Goal: Information Seeking & Learning: Learn about a topic

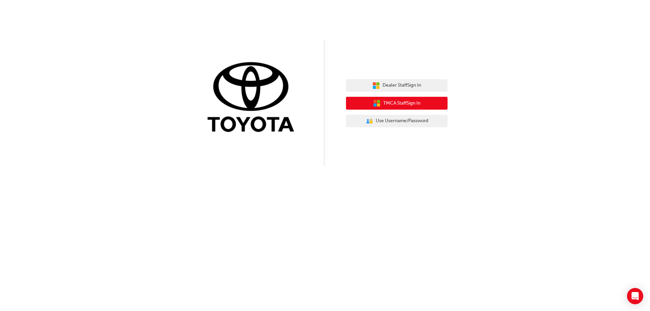
click at [383, 101] on span "TMCA Staff Sign In" at bounding box center [401, 104] width 37 height 8
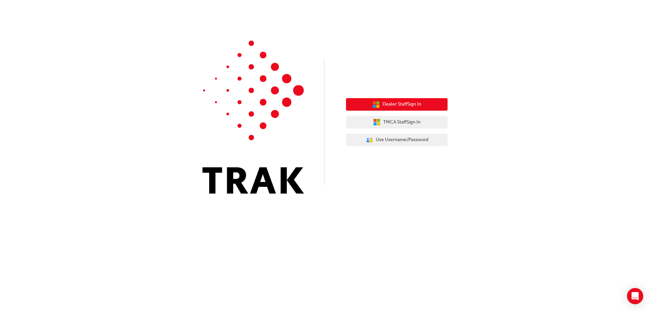
click at [407, 109] on button "Dealer Staff Sign In" at bounding box center [397, 104] width 102 height 13
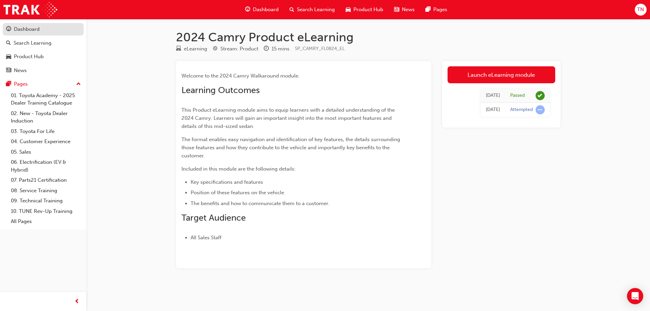
click at [28, 30] on div "Dashboard" at bounding box center [27, 29] width 26 height 8
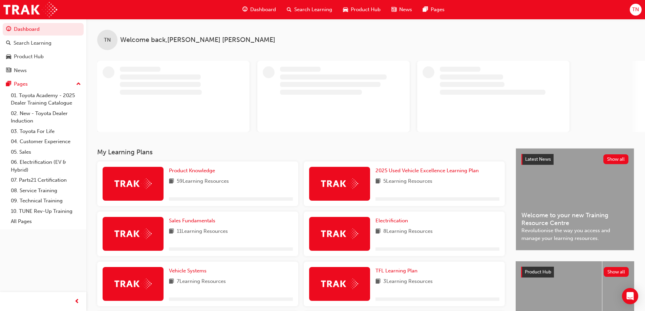
click at [251, 3] on div "Dashboard" at bounding box center [259, 10] width 44 height 14
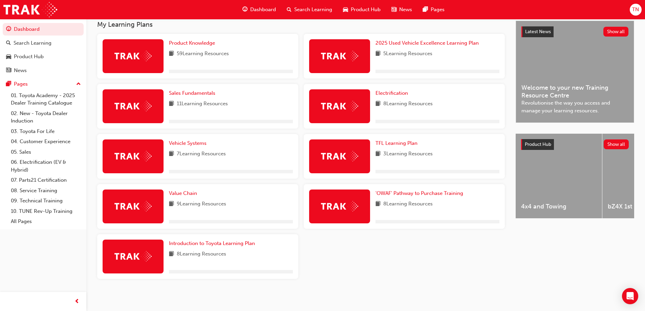
scroll to position [129, 0]
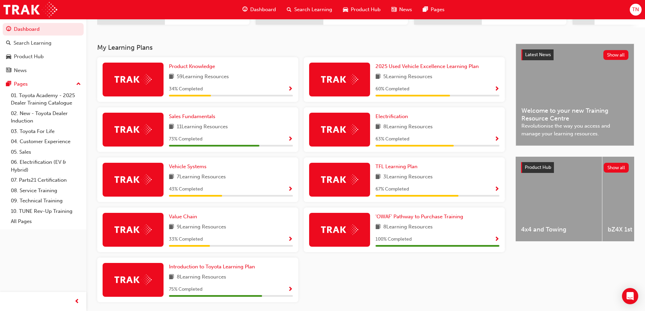
click at [136, 85] on img at bounding box center [132, 79] width 37 height 10
click at [179, 69] on span "Product Knowledge" at bounding box center [192, 66] width 46 height 6
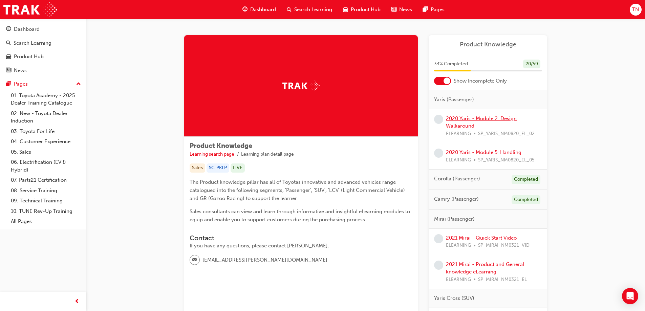
click at [465, 118] on link "2020 Yaris - Module 2: Design Walkaround" at bounding box center [481, 122] width 71 height 14
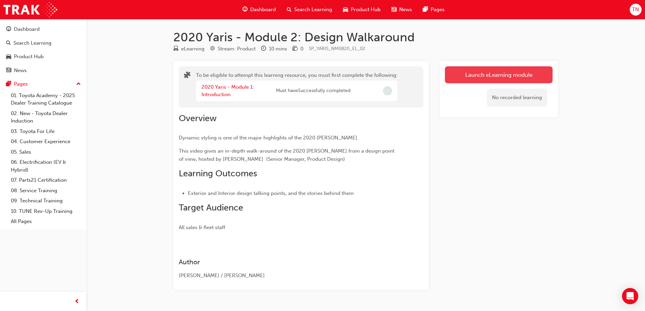
click at [490, 74] on button "Launch eLearning module" at bounding box center [499, 74] width 108 height 17
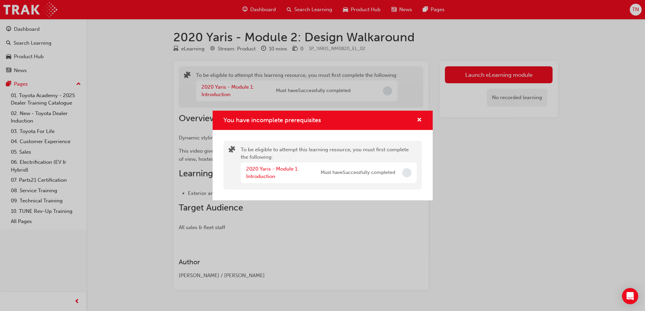
click at [423, 122] on div "You have incomplete prerequisites" at bounding box center [323, 120] width 220 height 19
click at [420, 121] on span "cross-icon" at bounding box center [419, 120] width 5 height 6
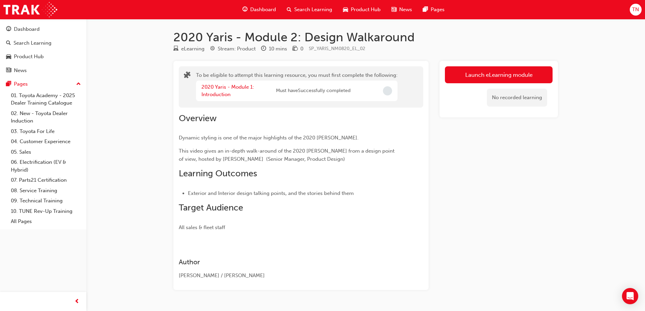
click at [209, 91] on div "2020 Yaris - Module 1: Introduction" at bounding box center [238, 90] width 74 height 15
click at [211, 86] on link "2020 Yaris - Module 1: Introduction" at bounding box center [227, 91] width 52 height 14
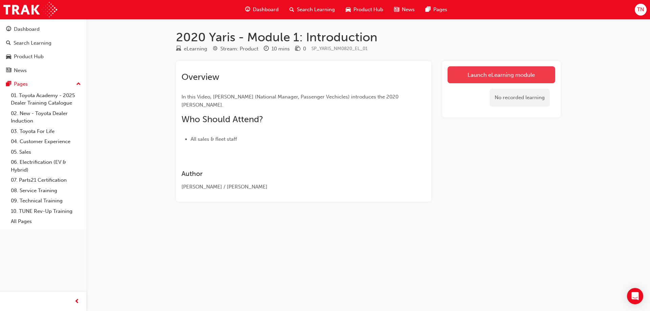
click at [485, 78] on link "Launch eLearning module" at bounding box center [502, 74] width 108 height 17
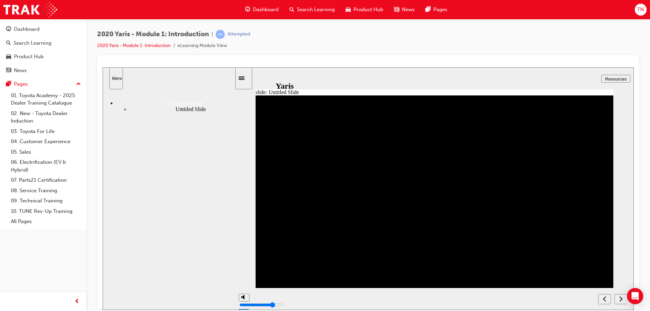
click at [618, 300] on div "next" at bounding box center [620, 299] width 7 height 7
click at [619, 300] on div "next" at bounding box center [620, 299] width 7 height 7
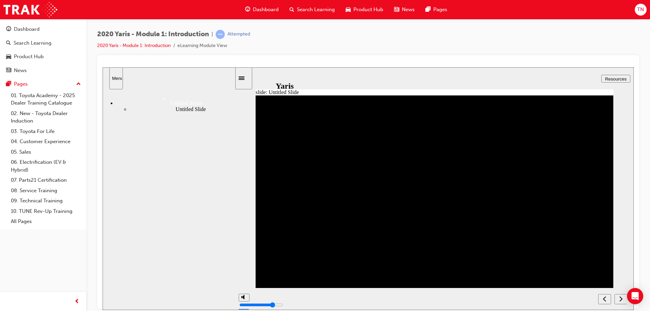
click at [619, 300] on div "next" at bounding box center [620, 299] width 7 height 7
click at [621, 300] on icon "next" at bounding box center [620, 299] width 3 height 6
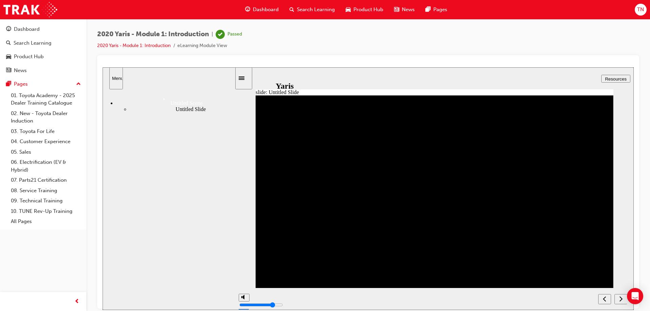
click at [621, 298] on icon "next" at bounding box center [620, 299] width 3 height 6
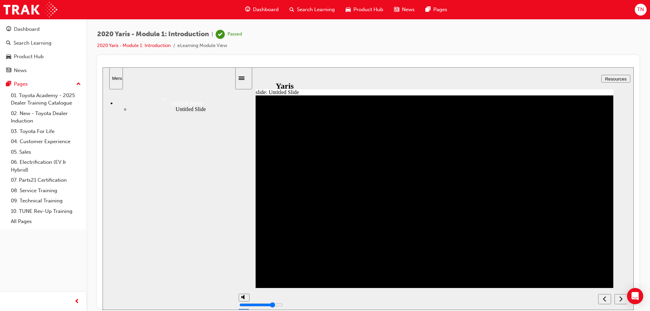
click at [621, 298] on icon "next" at bounding box center [620, 299] width 3 height 6
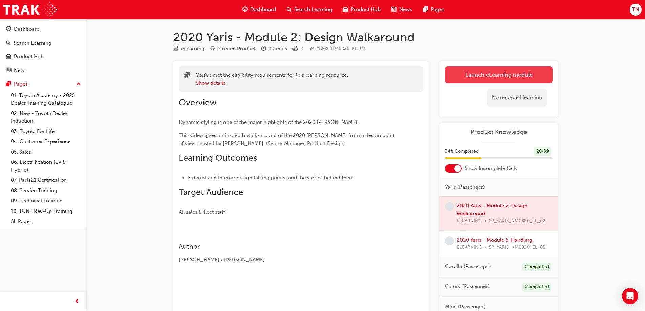
click at [483, 75] on link "Launch eLearning module" at bounding box center [499, 74] width 108 height 17
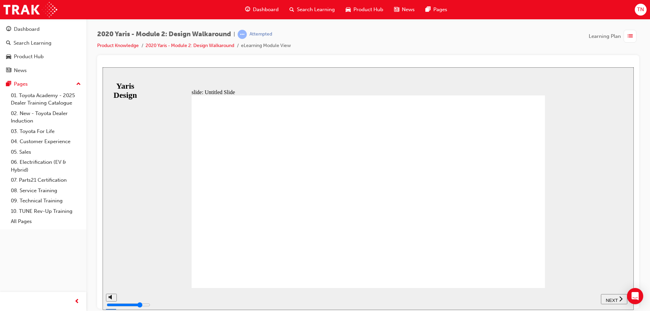
click at [619, 295] on button "NEXT" at bounding box center [614, 299] width 26 height 10
drag, startPoint x: 136, startPoint y: 299, endPoint x: 611, endPoint y: 299, distance: 475.0
click at [611, 294] on div "playback controls" at bounding box center [375, 294] width 482 height 0
click at [619, 300] on span "NEXT" at bounding box center [615, 300] width 12 height 5
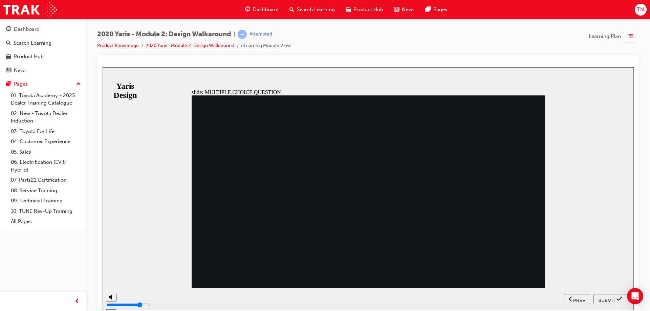
radio input "false"
radio input "true"
click at [614, 302] on div "SUBMIT" at bounding box center [610, 299] width 28 height 7
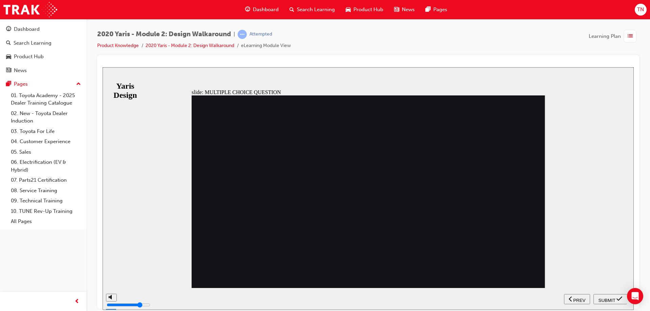
radio input "true"
click at [614, 298] on span "SUBMIT" at bounding box center [607, 300] width 17 height 5
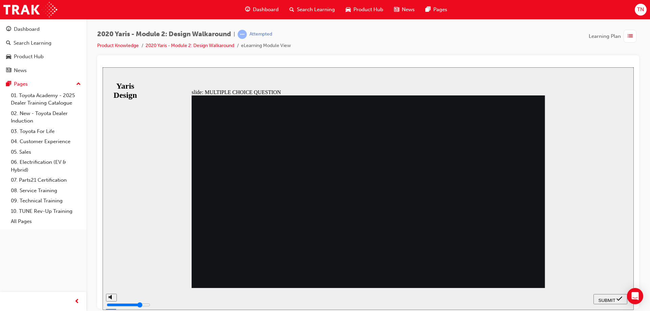
radio input "true"
click at [615, 297] on div "SUBMIT" at bounding box center [610, 299] width 28 height 7
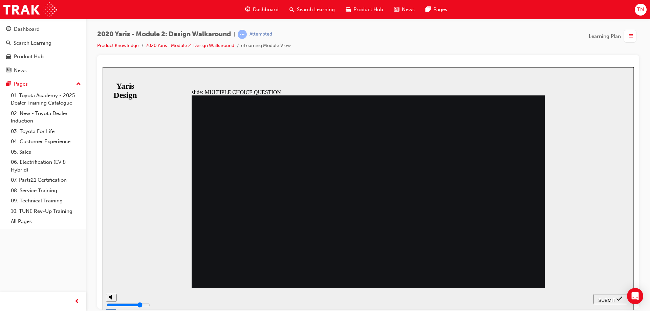
radio input "true"
click at [607, 300] on span "SUBMIT" at bounding box center [607, 300] width 17 height 5
click at [615, 300] on div "SUBMIT" at bounding box center [610, 299] width 28 height 7
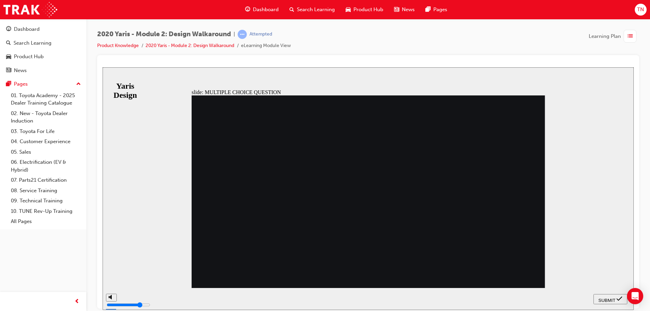
radio input "false"
radio input "true"
click at [616, 297] on div "SUBMIT" at bounding box center [610, 299] width 28 height 7
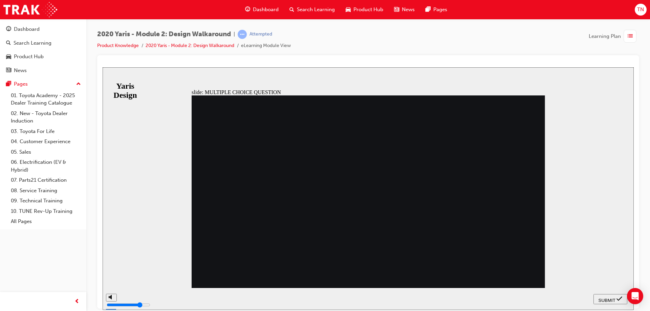
click at [609, 301] on span "SUBMIT" at bounding box center [607, 300] width 17 height 5
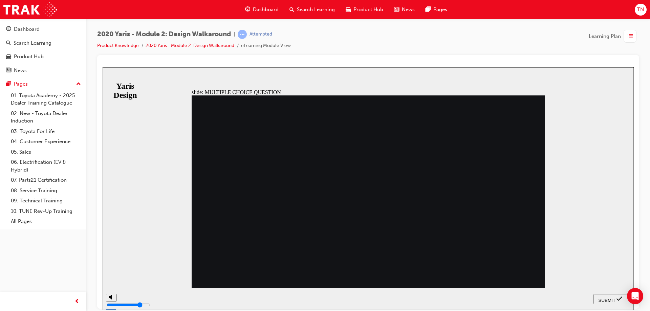
radio input "false"
drag, startPoint x: 324, startPoint y: 240, endPoint x: 406, endPoint y: 254, distance: 82.4
radio input "false"
radio input "true"
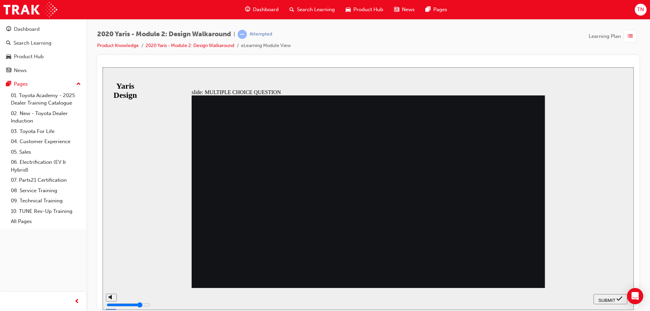
radio input "true"
click at [609, 298] on span "SUBMIT" at bounding box center [607, 300] width 17 height 5
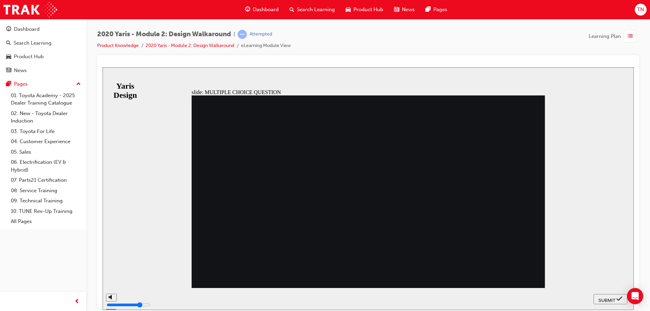
radio input "true"
click at [609, 303] on button "SUBMIT" at bounding box center [611, 299] width 34 height 10
click at [610, 300] on nav "SUBMIT NEXT PREV" at bounding box center [611, 299] width 34 height 22
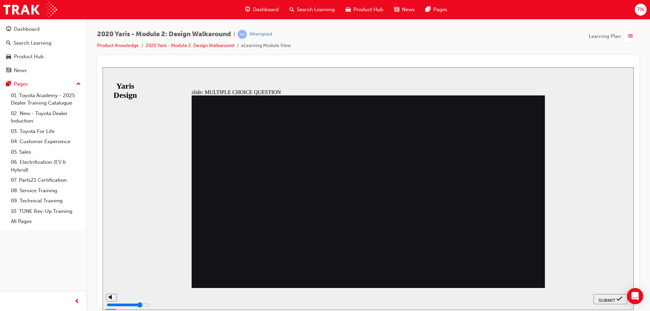
radio input "true"
click at [612, 300] on span "SUBMIT" at bounding box center [607, 300] width 17 height 5
radio input "true"
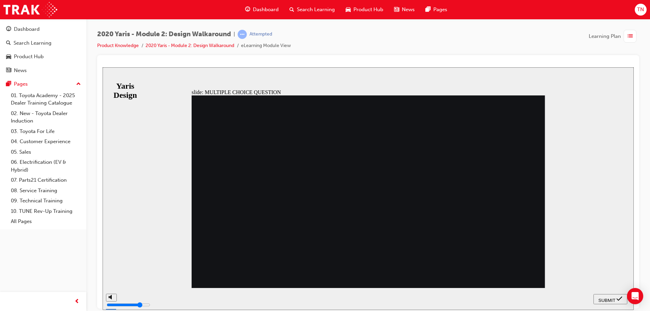
click at [602, 300] on span "SUBMIT" at bounding box center [607, 300] width 17 height 5
radio input "false"
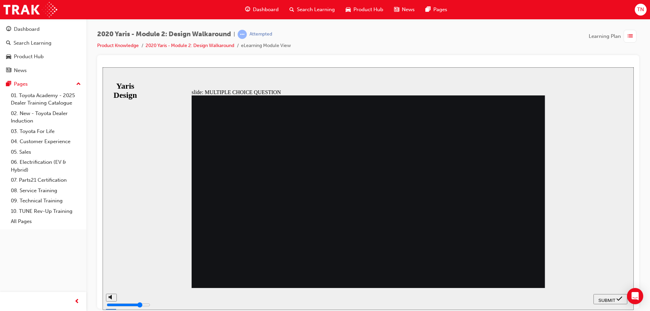
radio input "true"
click at [610, 300] on span "SUBMIT" at bounding box center [607, 300] width 17 height 5
click at [613, 299] on span "SUBMIT" at bounding box center [607, 300] width 17 height 5
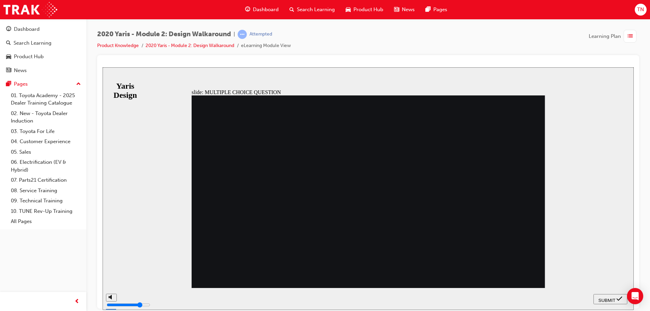
radio input "false"
radio input "true"
click at [601, 300] on span "SUBMIT" at bounding box center [607, 300] width 17 height 5
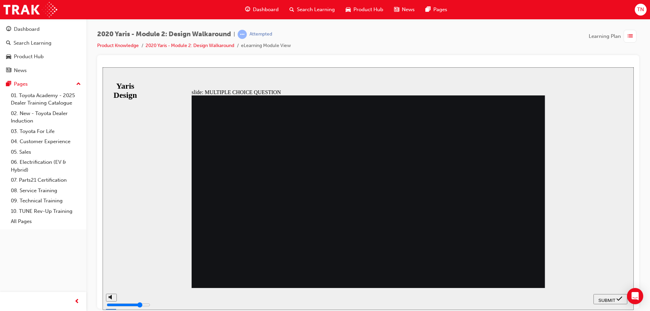
radio input "true"
click at [613, 302] on button "SUBMIT" at bounding box center [611, 299] width 34 height 10
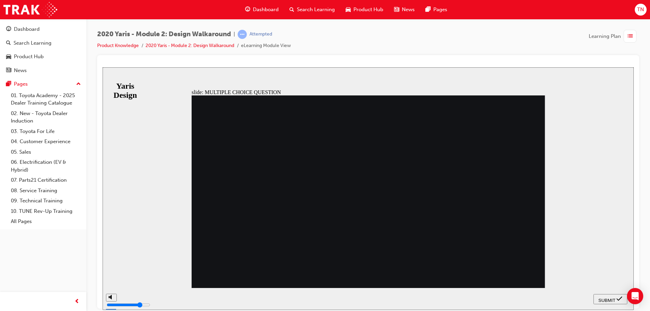
radio input "true"
click at [608, 298] on span "SUBMIT" at bounding box center [607, 300] width 17 height 5
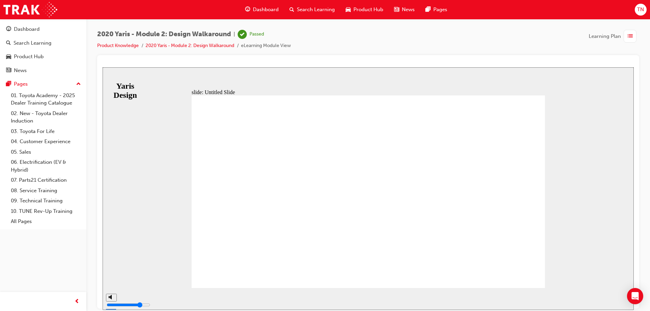
click at [262, 8] on span "Dashboard" at bounding box center [266, 10] width 26 height 8
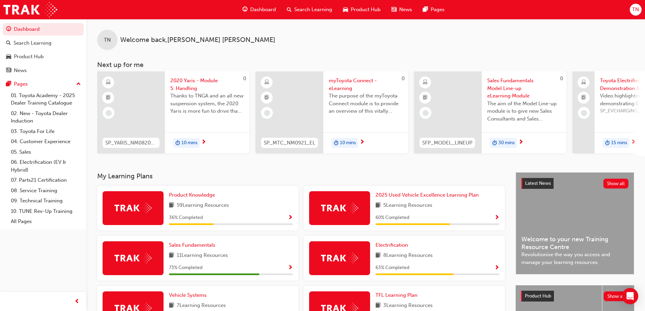
click at [144, 217] on div at bounding box center [133, 208] width 61 height 34
click at [222, 213] on div "Product Knowledge 59 Learning Resources 36 % Completed" at bounding box center [231, 208] width 124 height 34
click at [189, 220] on span "36 % Completed" at bounding box center [186, 218] width 34 height 8
click at [292, 220] on span "Show Progress" at bounding box center [290, 218] width 5 height 6
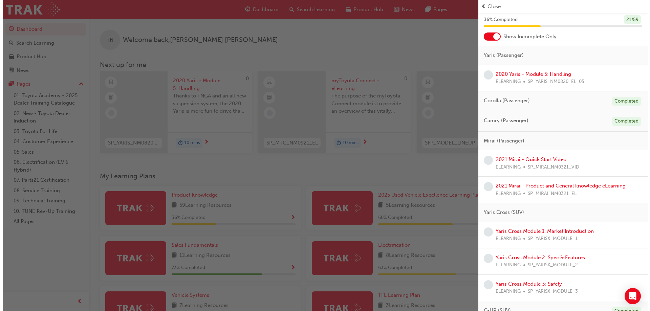
scroll to position [34, 0]
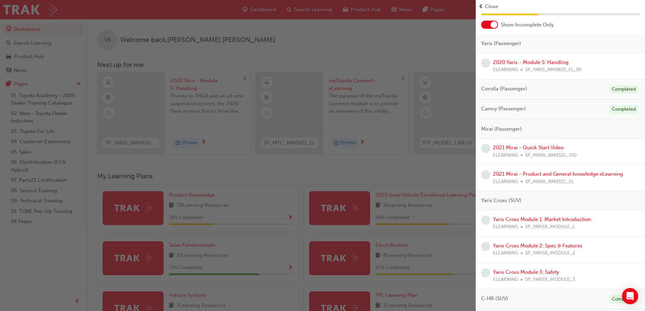
click at [540, 223] on div "Yaris Cross Module 1: Market Introduction ELEARNING SP_YARISX_MODULE_1" at bounding box center [542, 223] width 98 height 15
click at [539, 60] on link "2020 Yaris - Module 5: Handling" at bounding box center [530, 62] width 75 height 6
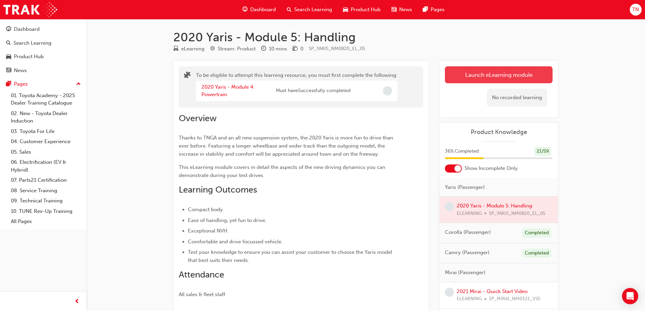
click at [489, 71] on button "Launch eLearning module" at bounding box center [499, 74] width 108 height 17
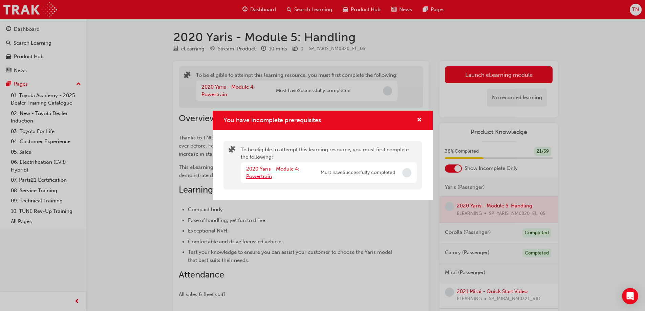
click at [258, 172] on link "2020 Yaris - Module 4: Powertrain" at bounding box center [272, 173] width 53 height 14
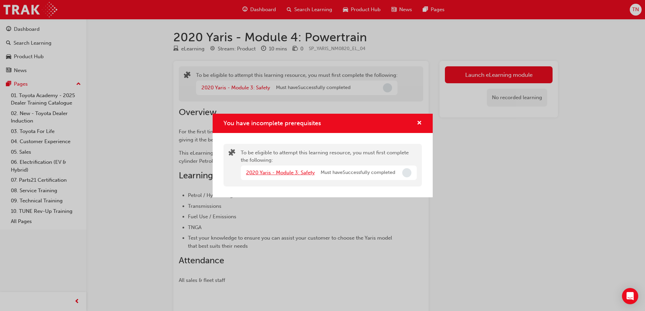
click at [300, 174] on link "2020 Yaris - Module 3: Safety" at bounding box center [280, 173] width 69 height 6
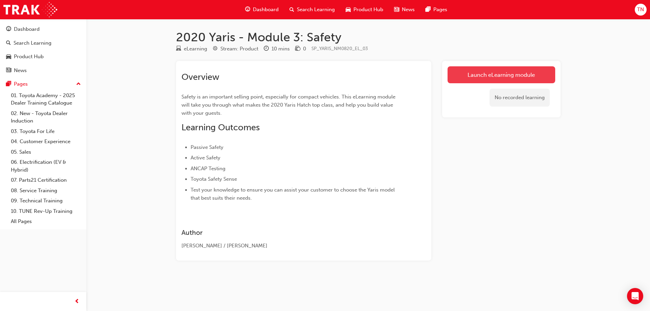
click at [525, 76] on link "Launch eLearning module" at bounding box center [502, 74] width 108 height 17
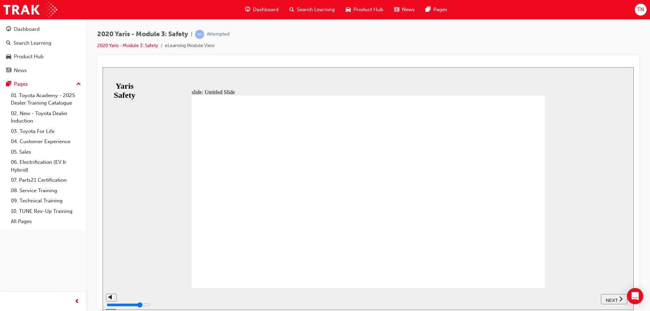
click at [614, 300] on span "NEXT" at bounding box center [612, 300] width 12 height 5
click at [614, 299] on span "NEXT" at bounding box center [612, 300] width 12 height 5
click at [614, 298] on span "NEXT" at bounding box center [612, 300] width 12 height 5
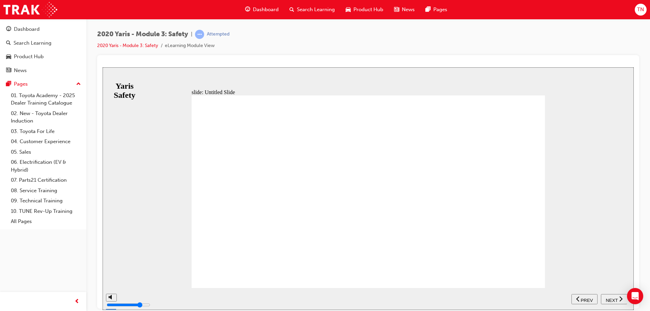
click at [614, 298] on span "NEXT" at bounding box center [612, 300] width 12 height 5
click at [609, 298] on span "NEXT" at bounding box center [612, 300] width 12 height 5
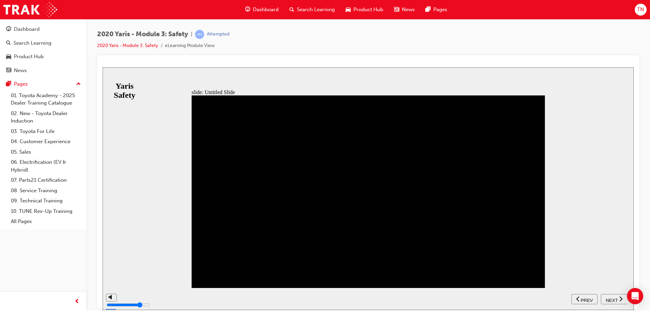
click at [609, 298] on span "NEXT" at bounding box center [612, 300] width 12 height 5
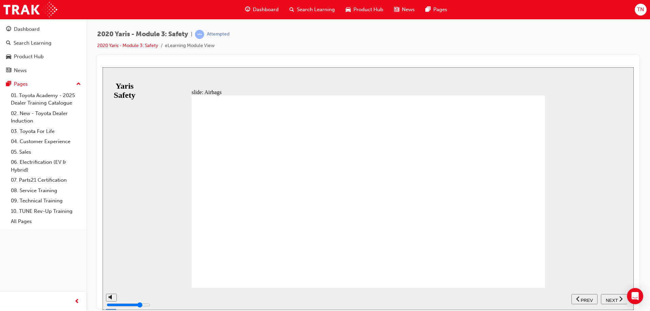
click at [595, 296] on div "PREV" at bounding box center [584, 299] width 21 height 7
click at [609, 298] on span "NEXT" at bounding box center [612, 300] width 12 height 5
click at [595, 296] on div "PREV" at bounding box center [584, 299] width 21 height 7
click at [609, 298] on span "NEXT" at bounding box center [612, 300] width 12 height 5
click at [609, 296] on div "PREV" at bounding box center [614, 299] width 21 height 7
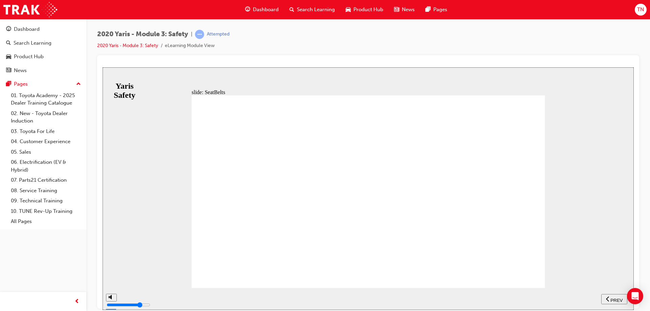
click at [103, 67] on span "NEXT" at bounding box center [103, 67] width 0 height 0
click at [609, 296] on div "PREV" at bounding box center [614, 299] width 21 height 7
click at [609, 298] on span "NEXT" at bounding box center [612, 300] width 12 height 5
click at [609, 296] on div "PREV" at bounding box center [614, 299] width 21 height 7
click at [103, 67] on span "NEXT" at bounding box center [103, 67] width 0 height 0
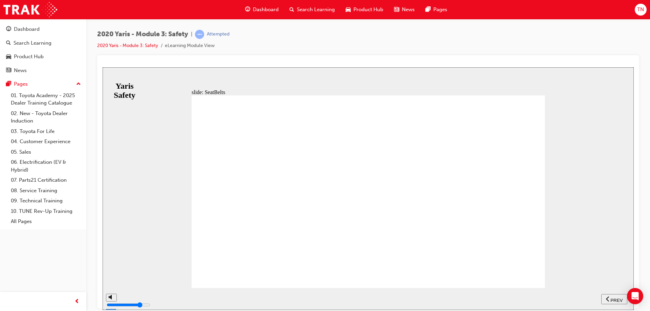
click at [609, 296] on div "PREV" at bounding box center [614, 299] width 21 height 7
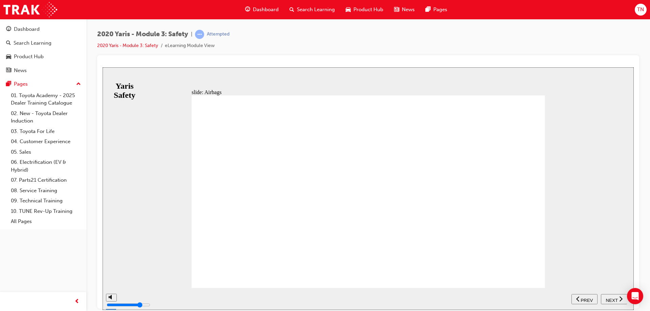
drag, startPoint x: 469, startPoint y: 186, endPoint x: 471, endPoint y: 198, distance: 12.7
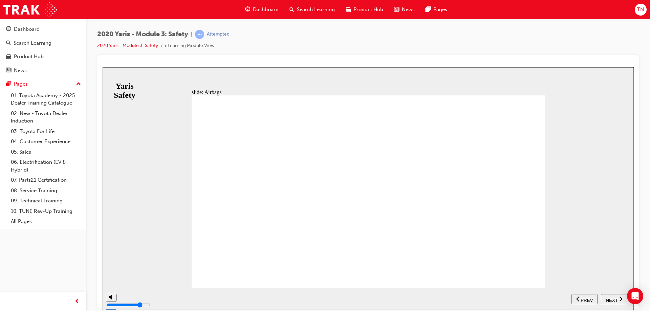
click at [613, 299] on span "NEXT" at bounding box center [612, 300] width 12 height 5
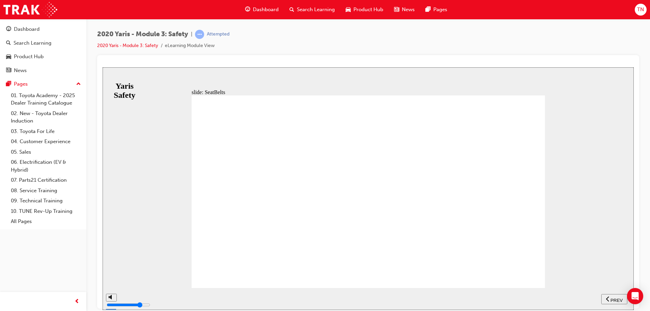
drag, startPoint x: 374, startPoint y: 130, endPoint x: 375, endPoint y: 141, distance: 10.5
click at [608, 298] on span "NEXT" at bounding box center [612, 300] width 12 height 5
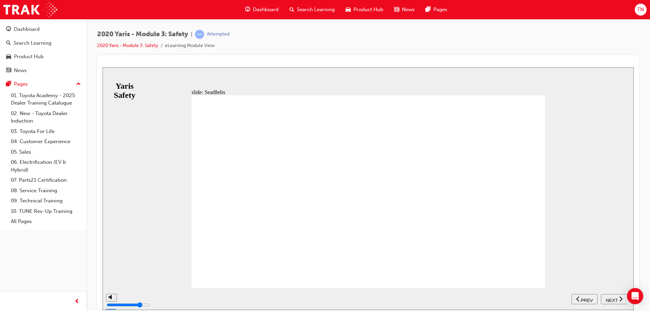
drag, startPoint x: 419, startPoint y: 226, endPoint x: 438, endPoint y: 231, distance: 19.5
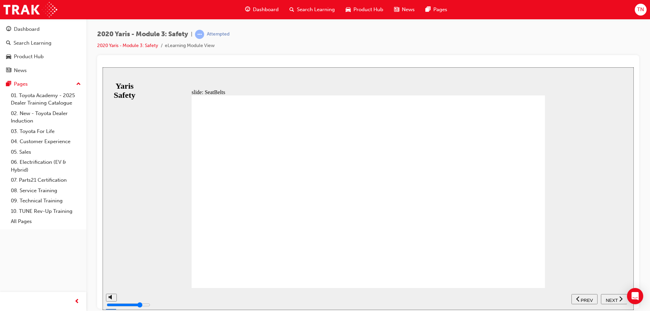
drag, startPoint x: 449, startPoint y: 234, endPoint x: 470, endPoint y: 241, distance: 22.3
drag, startPoint x: 476, startPoint y: 245, endPoint x: 477, endPoint y: 205, distance: 40.0
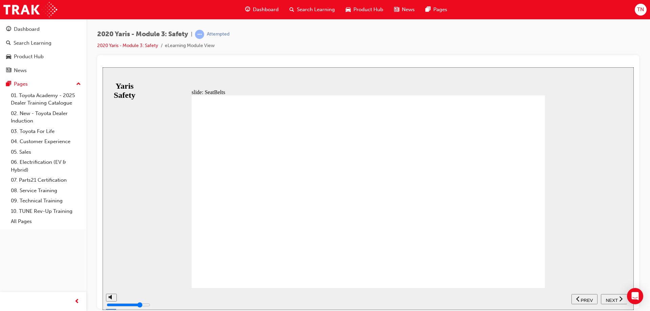
drag, startPoint x: 472, startPoint y: 176, endPoint x: 468, endPoint y: 181, distance: 6.1
drag, startPoint x: 462, startPoint y: 188, endPoint x: 425, endPoint y: 175, distance: 39.8
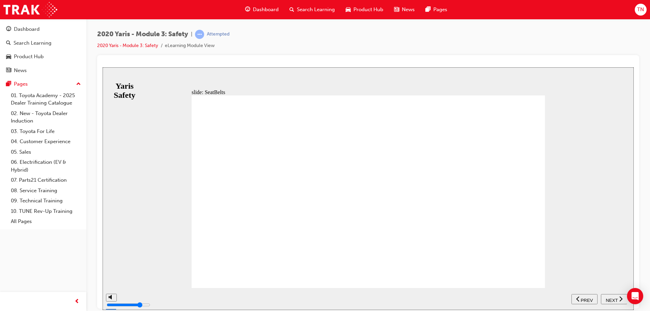
drag, startPoint x: 433, startPoint y: 143, endPoint x: 401, endPoint y: 161, distance: 37.0
drag, startPoint x: 352, startPoint y: 178, endPoint x: 338, endPoint y: 189, distance: 18.1
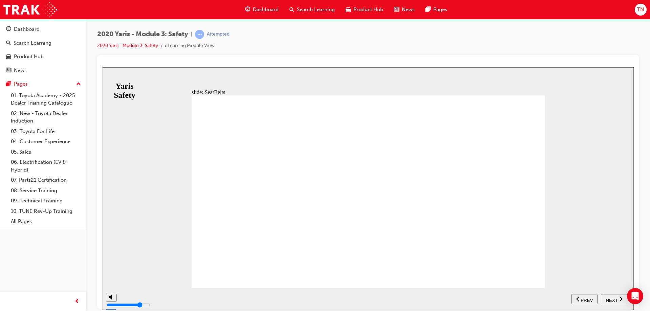
drag, startPoint x: 613, startPoint y: 292, endPoint x: 614, endPoint y: 297, distance: 4.5
click at [614, 295] on nav "SUBMIT NEXT PREV" at bounding box center [599, 299] width 56 height 22
click at [615, 298] on span "NEXT" at bounding box center [612, 300] width 12 height 5
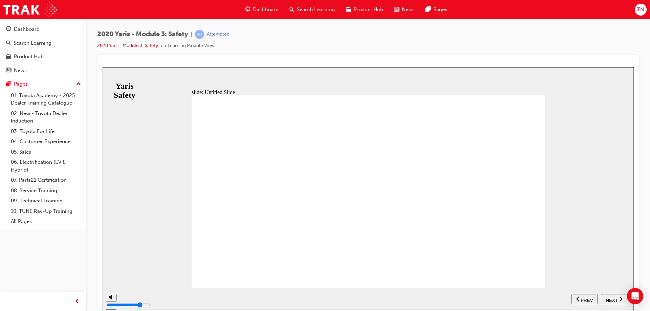
click at [615, 300] on span "NEXT" at bounding box center [612, 300] width 12 height 5
click at [615, 298] on span "NEXT" at bounding box center [612, 300] width 12 height 5
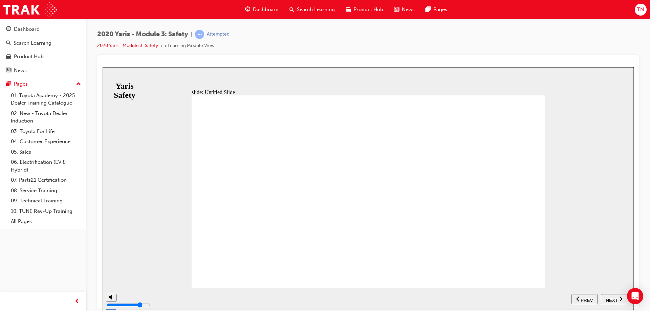
click at [615, 298] on span "NEXT" at bounding box center [612, 300] width 12 height 5
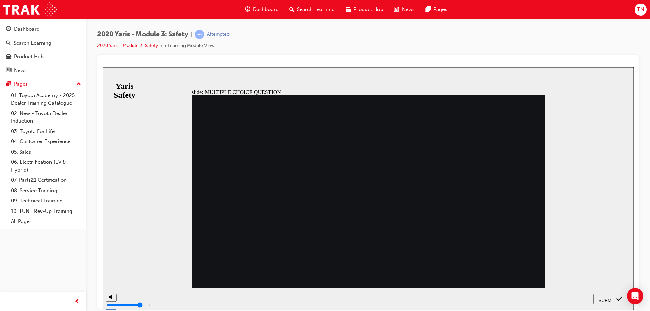
click at [615, 298] on div "SUBMIT" at bounding box center [610, 299] width 28 height 7
click at [615, 298] on div at bounding box center [368, 188] width 531 height 243
radio input "true"
click at [608, 300] on span "SUBMIT" at bounding box center [607, 300] width 17 height 5
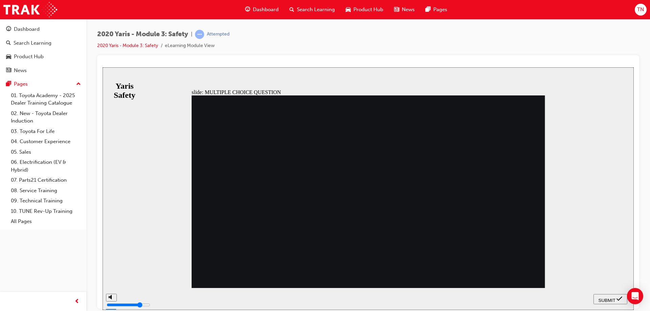
radio input "true"
click at [606, 298] on span "SUBMIT" at bounding box center [607, 300] width 17 height 5
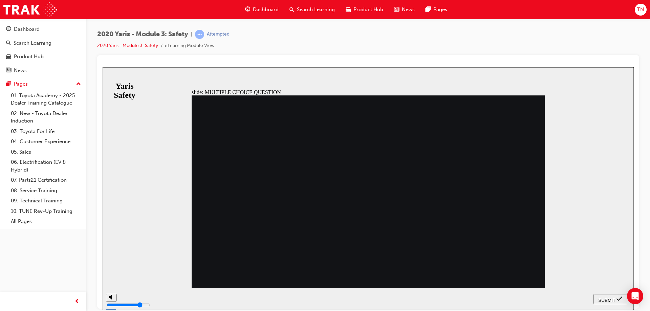
click at [611, 302] on div "SUBMIT" at bounding box center [610, 299] width 28 height 7
radio input "false"
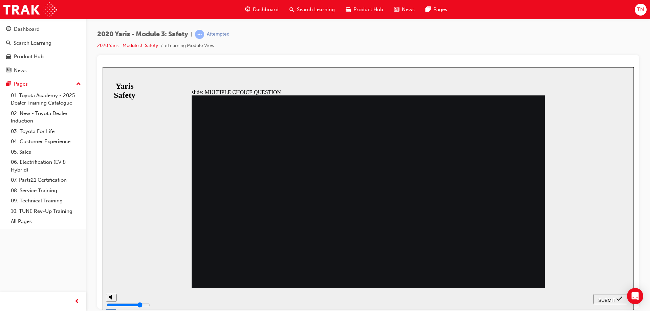
radio input "true"
click at [612, 298] on span "SUBMIT" at bounding box center [607, 300] width 17 height 5
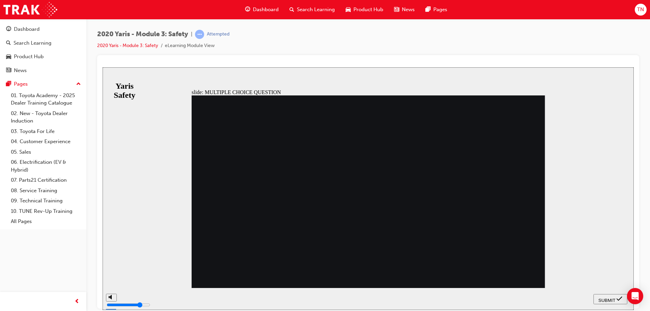
radio input "true"
click at [608, 298] on span "SUBMIT" at bounding box center [607, 300] width 17 height 5
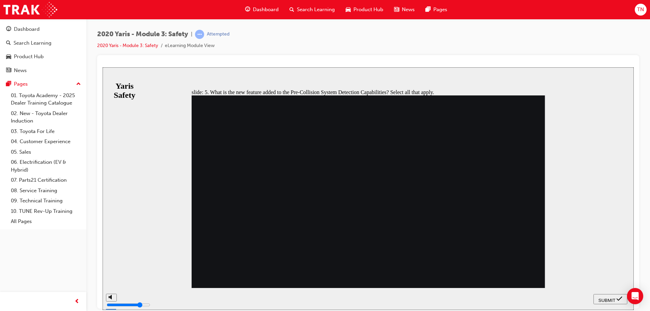
checkbox input "true"
click at [605, 298] on span "SUBMIT" at bounding box center [607, 300] width 17 height 5
checkbox input "true"
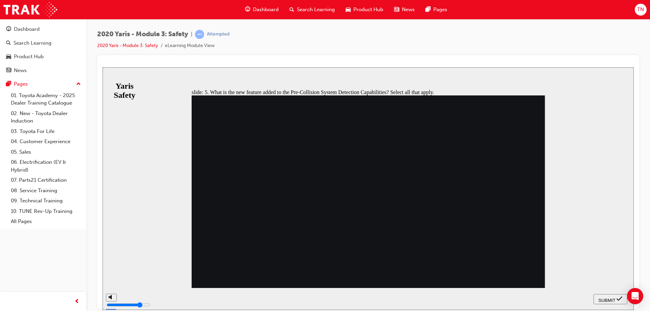
click at [608, 298] on span "SUBMIT" at bounding box center [607, 300] width 17 height 5
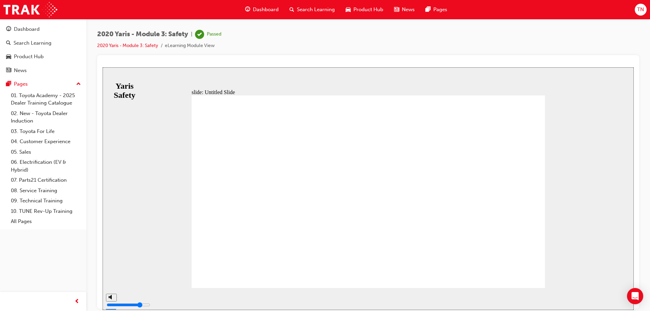
click at [485, 55] on div at bounding box center [368, 182] width 542 height 254
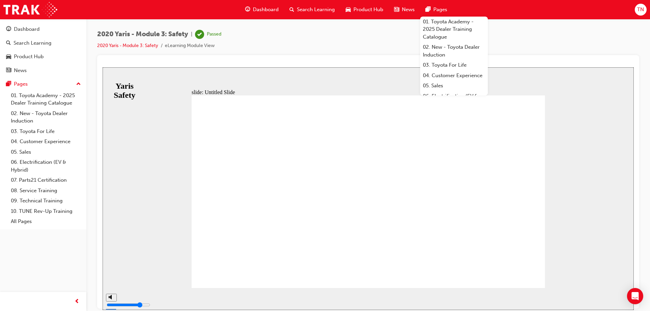
click at [583, 202] on div "slide: Untitled Slide MODULE 3 Safety You have completed this module. MODULE 3 …" at bounding box center [368, 188] width 531 height 243
drag, startPoint x: 613, startPoint y: 263, endPoint x: 510, endPoint y: 252, distance: 103.8
click at [612, 263] on div "slide: Untitled Slide MODULE 3 Safety You have completed this module. MODULE 3 …" at bounding box center [368, 188] width 531 height 243
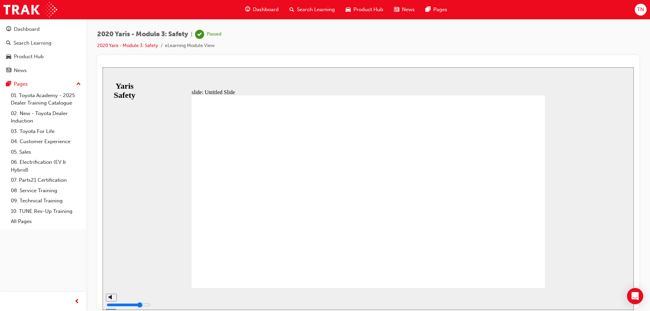
click at [572, 34] on div "2020 Yaris - Module 3: Safety | Passed 2020 Yaris - Module 3: Safety eLearning …" at bounding box center [368, 42] width 542 height 25
click at [260, 12] on span "Dashboard" at bounding box center [266, 10] width 26 height 8
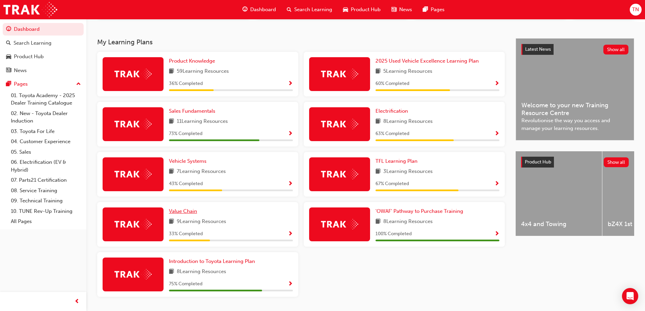
scroll to position [122, 0]
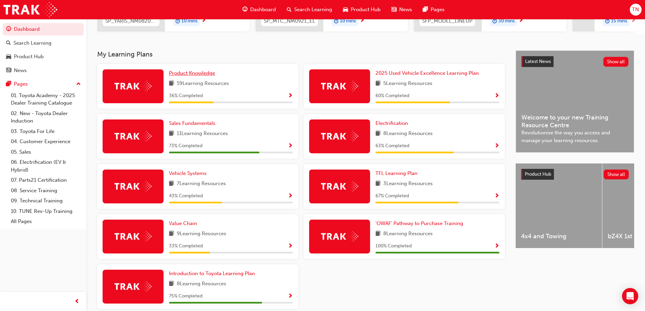
click at [199, 76] on span "Product Knowledge" at bounding box center [192, 73] width 46 height 6
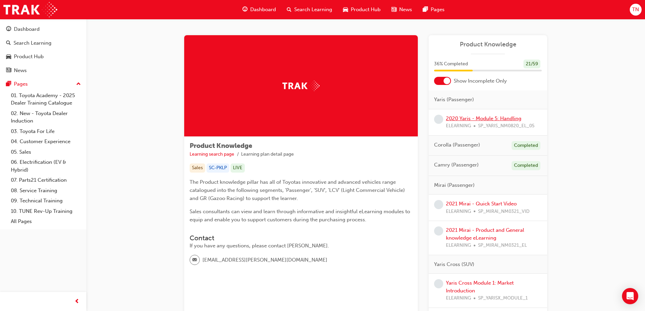
click at [495, 118] on link "2020 Yaris - Module 5: Handling" at bounding box center [483, 118] width 75 height 6
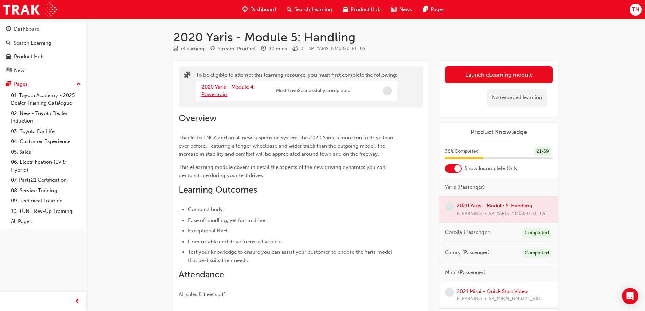
click at [230, 88] on link "2020 Yaris - Module 4: Powertrain" at bounding box center [227, 91] width 53 height 14
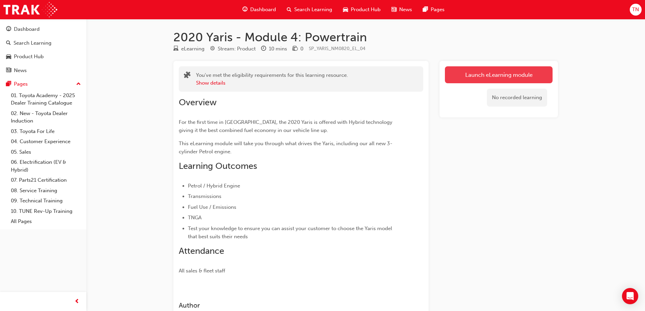
click at [517, 75] on link "Launch eLearning module" at bounding box center [499, 74] width 108 height 17
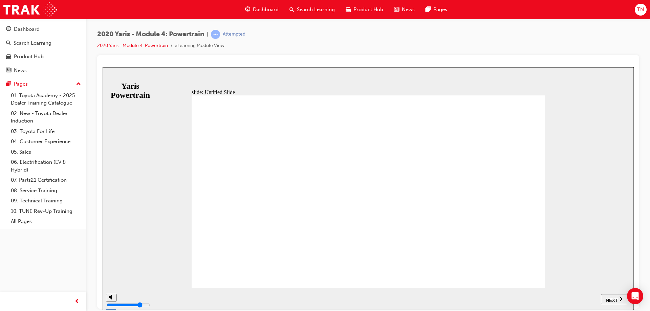
click at [613, 298] on span "NEXT" at bounding box center [612, 300] width 12 height 5
click at [613, 298] on span "NEXT" at bounding box center [615, 300] width 12 height 5
click at [613, 298] on span "NEXT" at bounding box center [612, 300] width 12 height 5
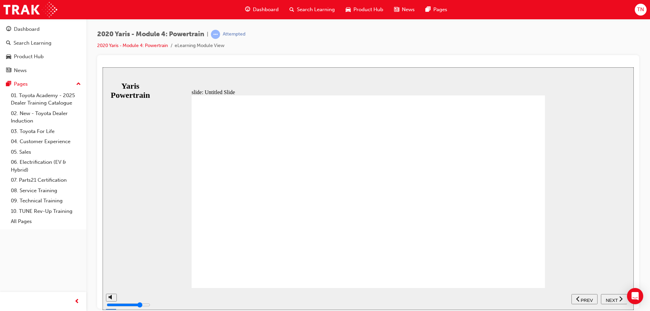
click at [613, 298] on span "NEXT" at bounding box center [612, 300] width 12 height 5
click at [613, 298] on span "NEXT" at bounding box center [615, 300] width 12 height 5
click at [613, 298] on span "NEXT" at bounding box center [612, 300] width 12 height 5
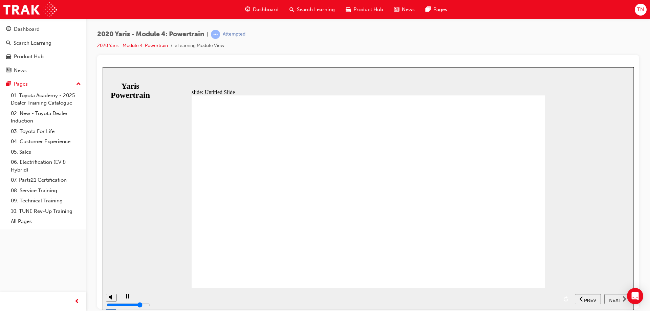
click at [613, 298] on span "NEXT" at bounding box center [615, 300] width 12 height 5
click at [613, 298] on span "NEXT" at bounding box center [612, 300] width 12 height 5
click at [103, 67] on span "SUBMIT" at bounding box center [103, 67] width 0 height 0
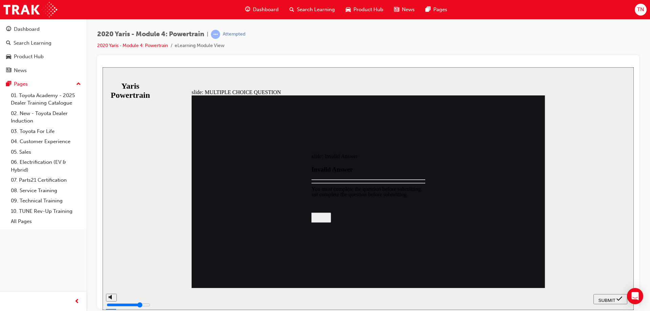
click at [613, 298] on div at bounding box center [368, 188] width 531 height 243
click at [366, 262] on div at bounding box center [368, 262] width 142 height 0
radio input "true"
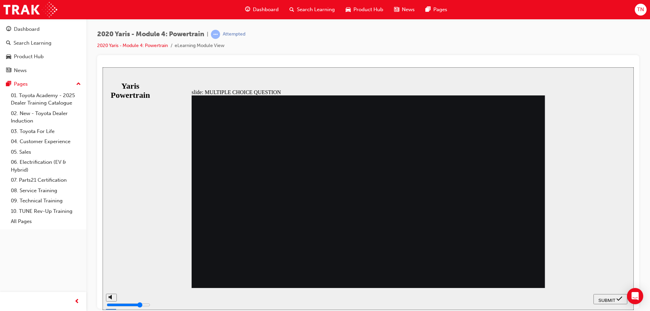
click at [608, 302] on div "SUBMIT" at bounding box center [610, 299] width 28 height 7
radio input "true"
click at [602, 297] on button "SUBMIT" at bounding box center [611, 299] width 34 height 10
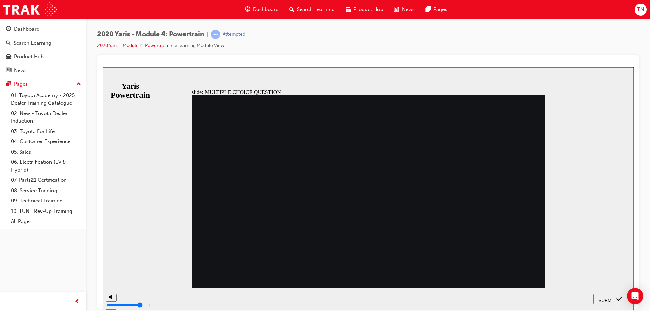
click at [602, 300] on span "SUBMIT" at bounding box center [607, 300] width 17 height 5
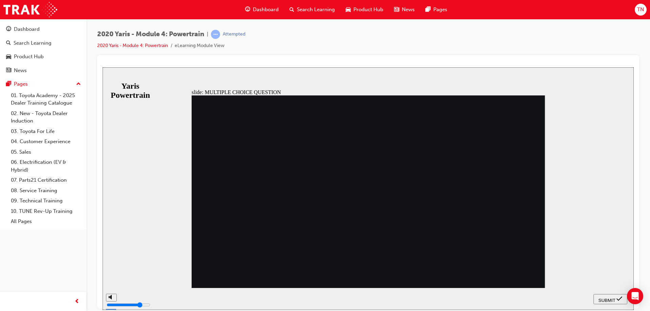
radio input "false"
radio input "true"
click at [605, 302] on div "SUBMIT" at bounding box center [610, 299] width 28 height 7
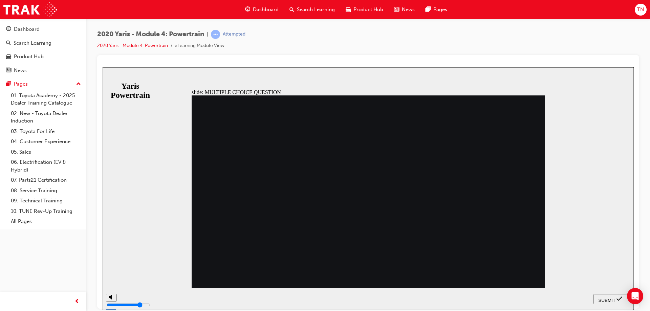
click at [607, 298] on span "SUBMIT" at bounding box center [607, 300] width 17 height 5
radio input "false"
radio input "true"
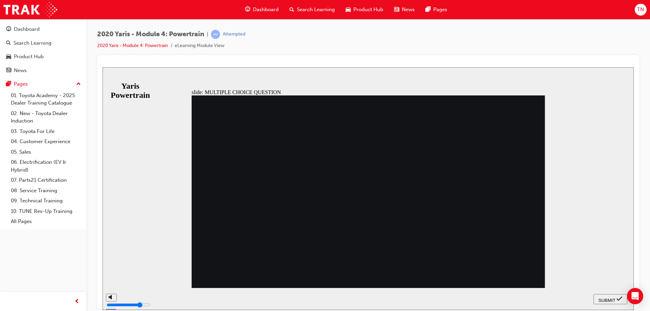
click at [606, 298] on span "SUBMIT" at bounding box center [607, 300] width 17 height 5
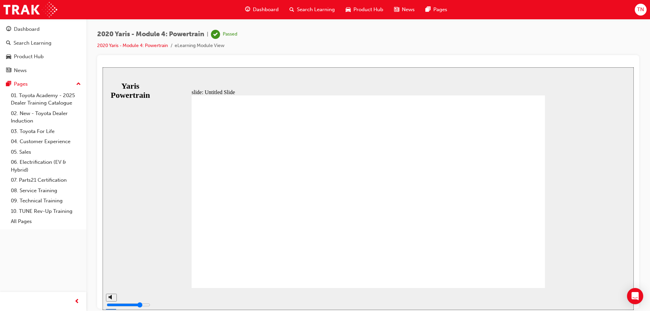
click at [263, 9] on span "Dashboard" at bounding box center [266, 10] width 26 height 8
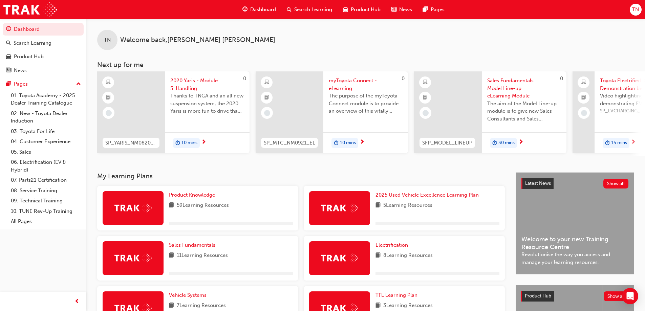
click at [205, 197] on span "Product Knowledge" at bounding box center [192, 195] width 46 height 6
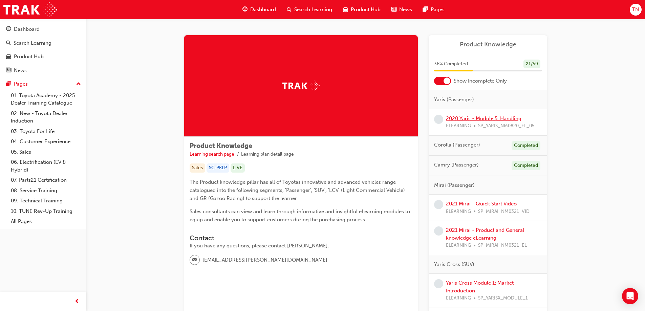
click at [509, 119] on link "2020 Yaris - Module 5: Handling" at bounding box center [483, 118] width 75 height 6
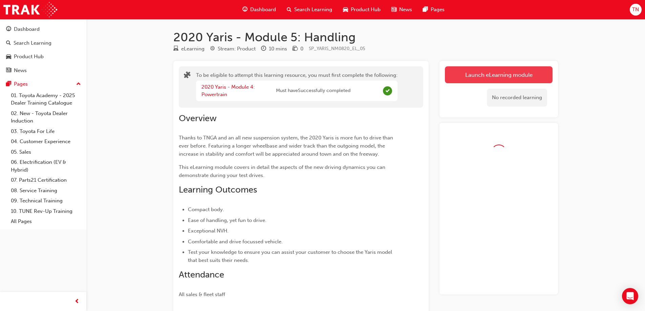
click at [494, 76] on link "Launch eLearning module" at bounding box center [499, 74] width 108 height 17
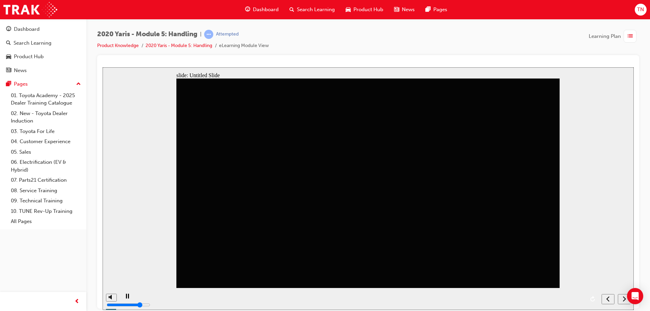
click at [622, 301] on div "next" at bounding box center [624, 299] width 7 height 7
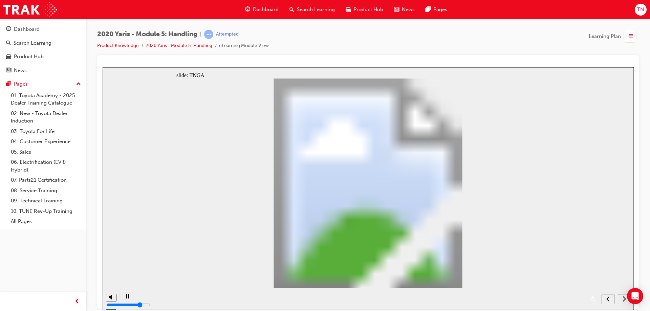
click at [623, 301] on icon "next" at bounding box center [624, 299] width 3 height 6
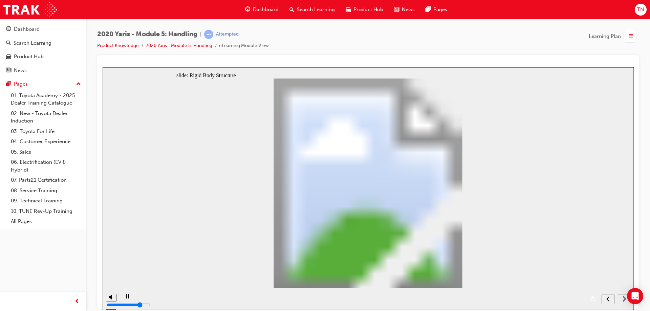
click at [623, 301] on icon "next" at bounding box center [624, 299] width 3 height 6
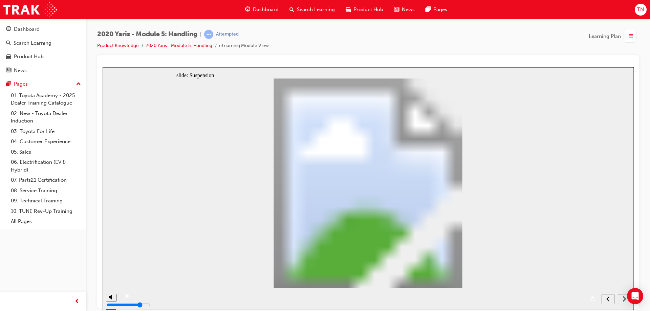
click at [623, 301] on icon "next" at bounding box center [624, 299] width 3 height 6
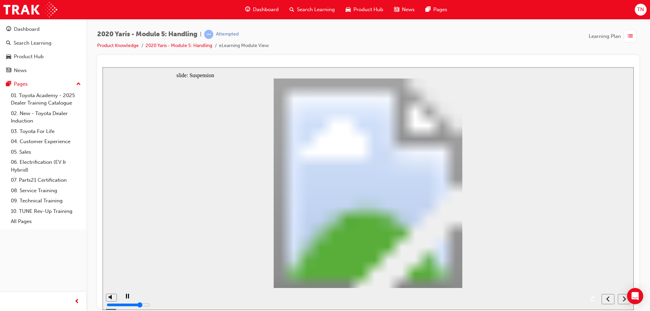
click at [623, 301] on icon "next" at bounding box center [624, 299] width 3 height 6
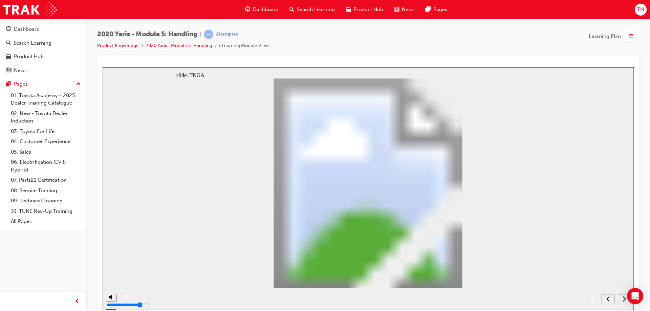
click at [623, 301] on icon "next" at bounding box center [624, 299] width 3 height 6
click at [103, 67] on icon "submit" at bounding box center [103, 67] width 0 height 0
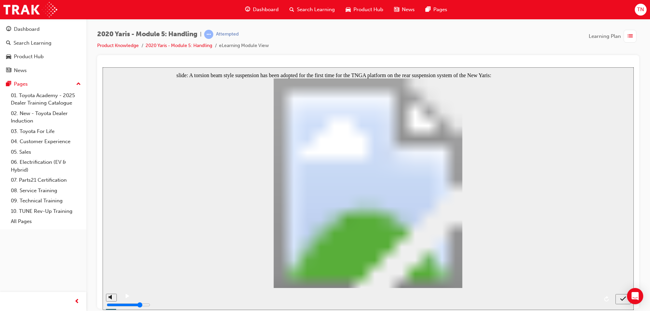
click at [623, 301] on icon "submit" at bounding box center [623, 299] width 6 height 6
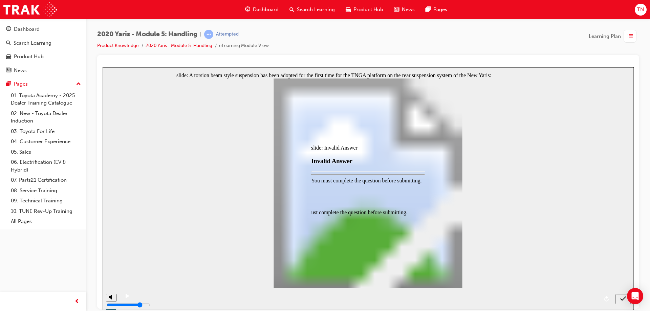
click at [623, 301] on div at bounding box center [368, 188] width 531 height 243
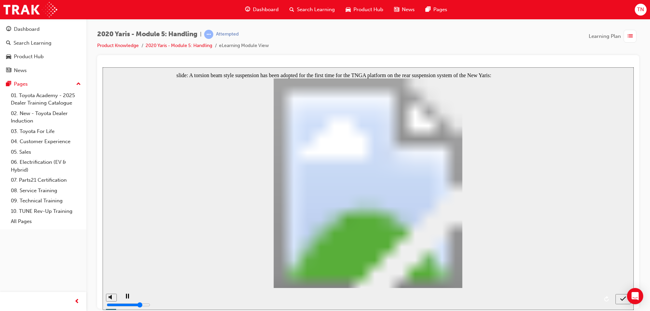
radio input "true"
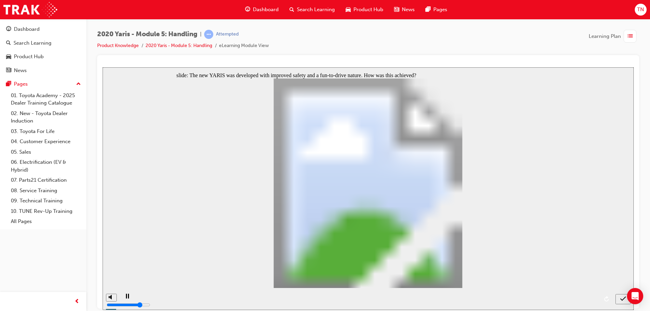
radio input "true"
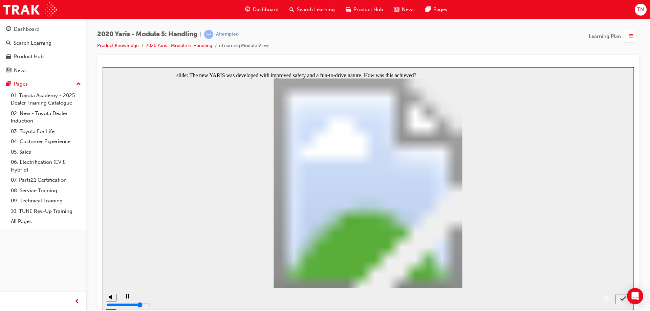
radio input "true"
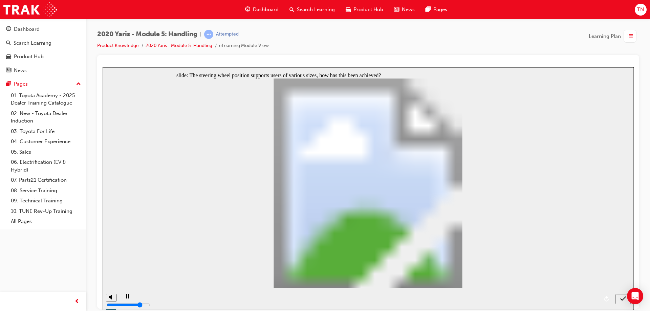
radio input "true"
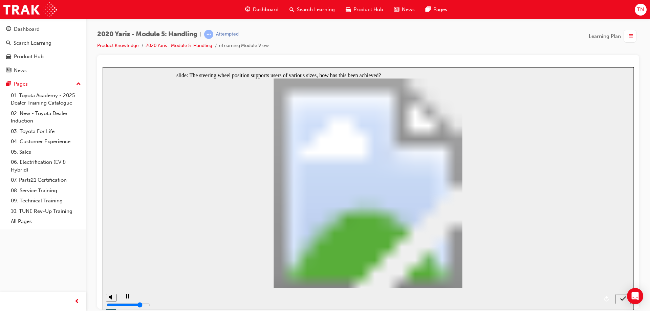
radio input "true"
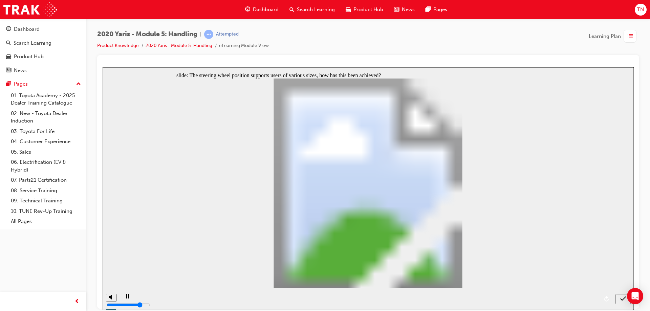
radio input "false"
radio input "true"
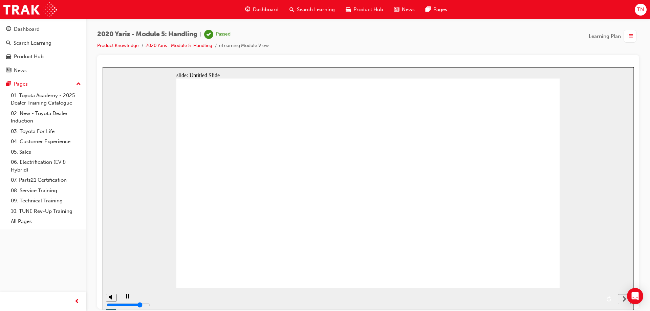
click at [257, 11] on span "Dashboard" at bounding box center [266, 10] width 26 height 8
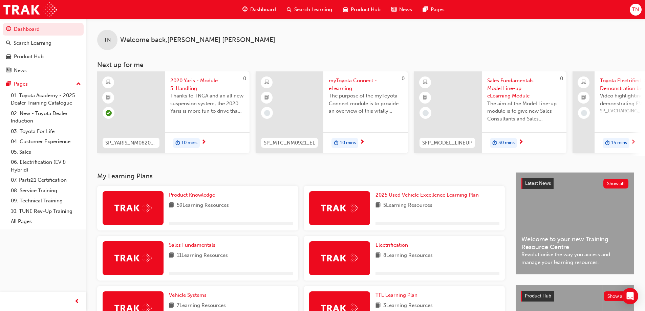
click at [194, 198] on span "Product Knowledge" at bounding box center [192, 195] width 46 height 6
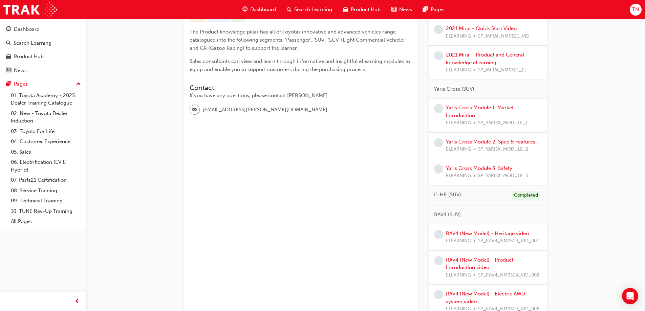
scroll to position [131, 0]
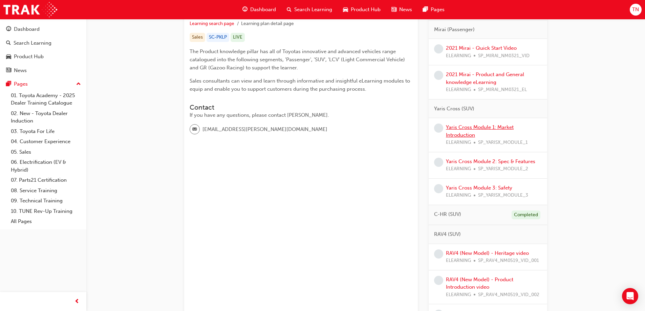
click at [498, 126] on link "Yaris Cross Module 1: Market Introduction" at bounding box center [480, 131] width 68 height 14
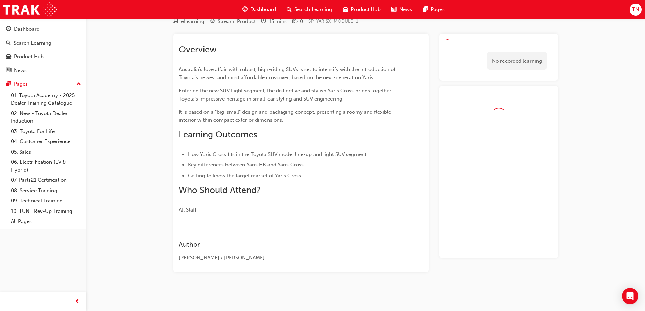
scroll to position [27, 0]
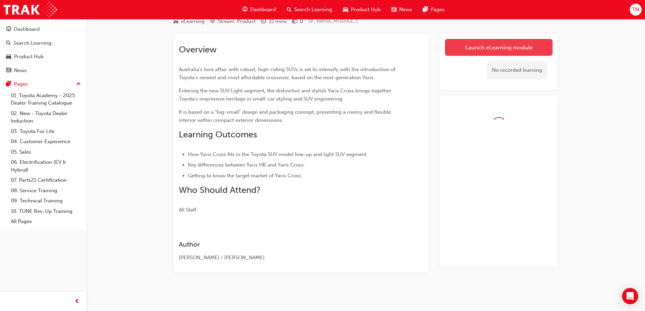
click at [486, 48] on link "Launch eLearning module" at bounding box center [499, 47] width 108 height 17
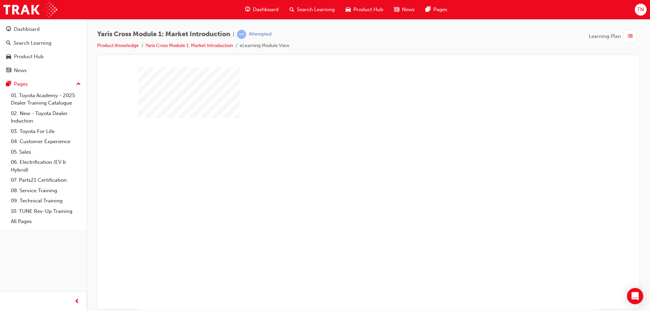
click at [401, 206] on div at bounding box center [368, 189] width 460 height 244
click at [349, 169] on div "play" at bounding box center [349, 169] width 0 height 0
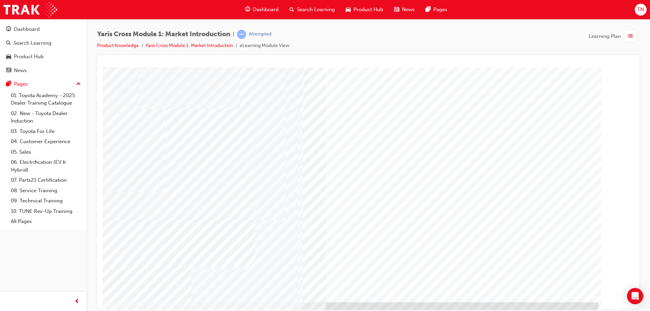
scroll to position [11, 0]
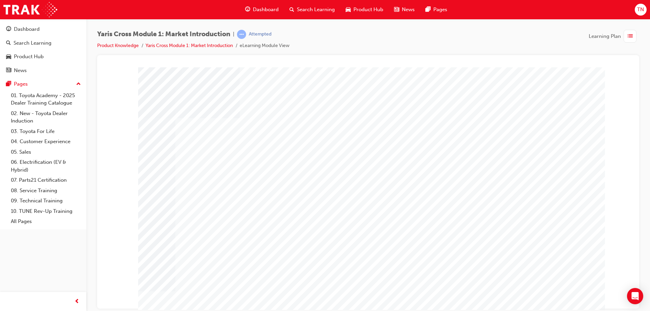
drag, startPoint x: 362, startPoint y: 205, endPoint x: 442, endPoint y: 210, distance: 80.7
drag, startPoint x: 537, startPoint y: 241, endPoint x: 567, endPoint y: 283, distance: 52.0
click at [542, 246] on div at bounding box center [368, 189] width 460 height 244
drag, startPoint x: 567, startPoint y: 283, endPoint x: 566, endPoint y: 297, distance: 13.2
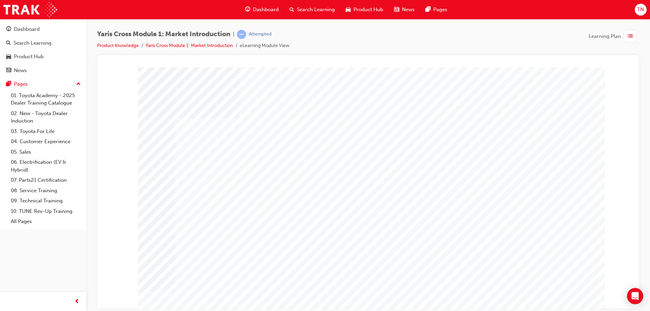
click at [567, 295] on div at bounding box center [368, 189] width 460 height 244
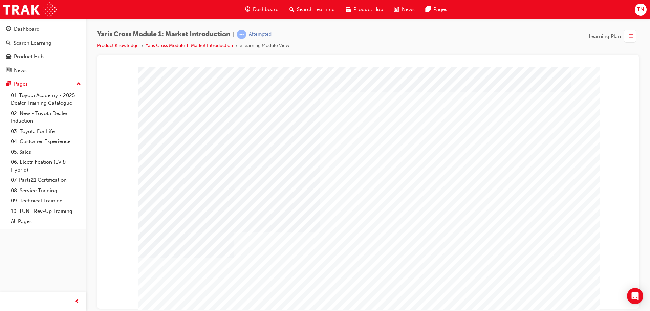
click at [561, 290] on div at bounding box center [368, 189] width 460 height 244
click at [561, 305] on div at bounding box center [365, 197] width 460 height 244
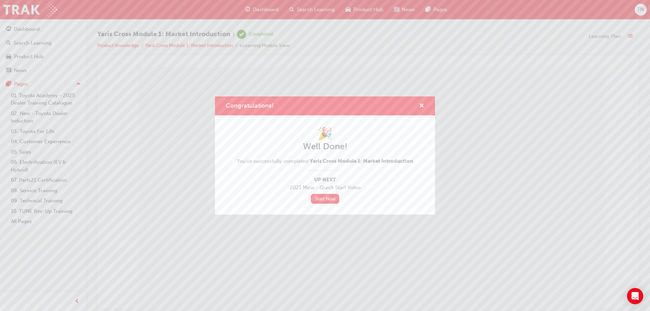
click at [561, 298] on div "Congratulations! 🎉 Well Done! You've successfully completed Yaris Cross Module …" at bounding box center [325, 155] width 650 height 311
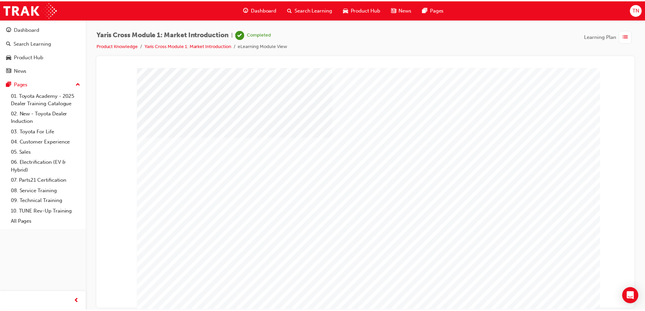
scroll to position [11, 0]
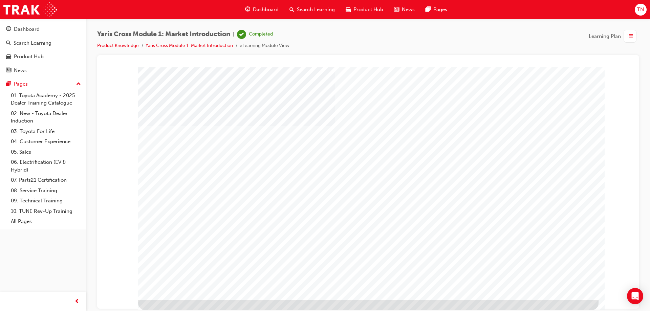
click at [266, 11] on span "Dashboard" at bounding box center [266, 10] width 26 height 8
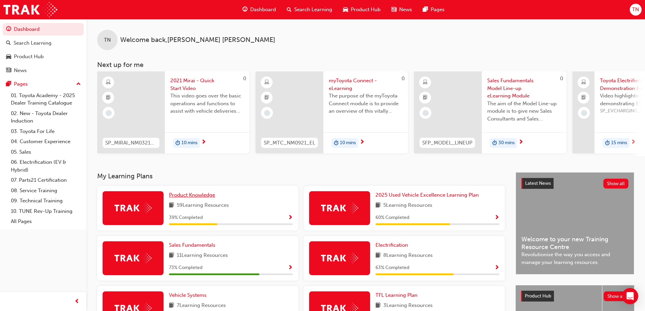
click at [207, 198] on span "Product Knowledge" at bounding box center [192, 195] width 46 height 6
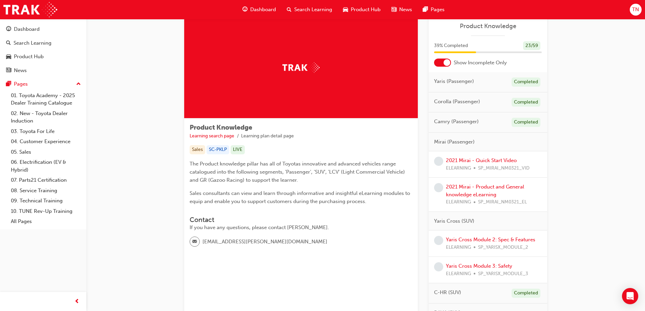
scroll to position [34, 0]
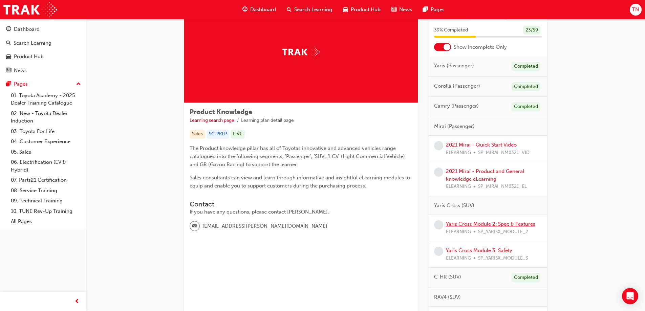
click at [489, 223] on link "Yaris Cross Module 2: Spec & Features" at bounding box center [490, 224] width 89 height 6
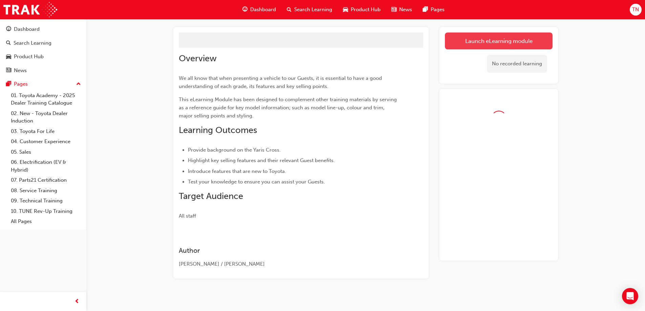
click at [471, 41] on link "Launch eLearning module" at bounding box center [499, 41] width 108 height 17
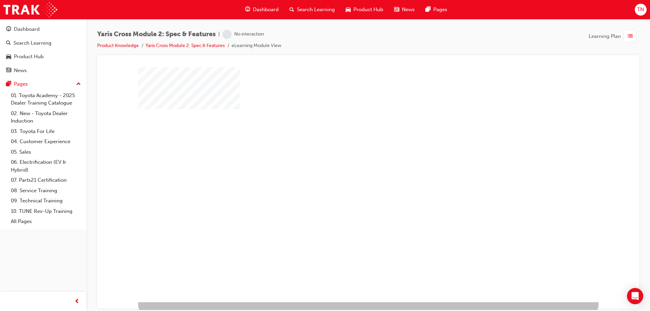
scroll to position [11, 0]
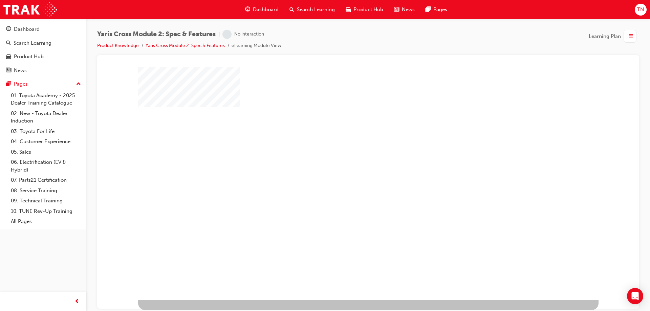
click at [349, 158] on div "play" at bounding box center [349, 158] width 0 height 0
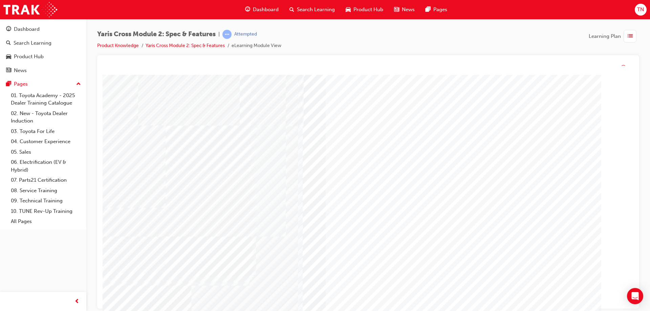
scroll to position [1, 0]
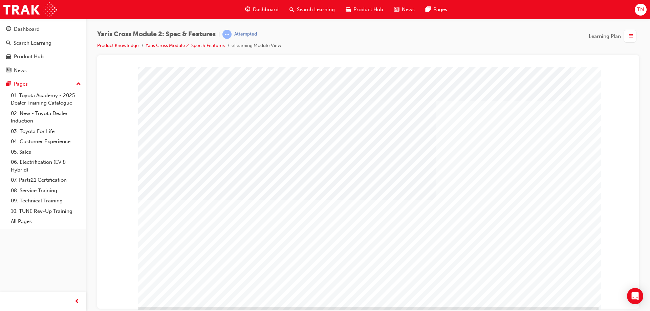
scroll to position [11, 0]
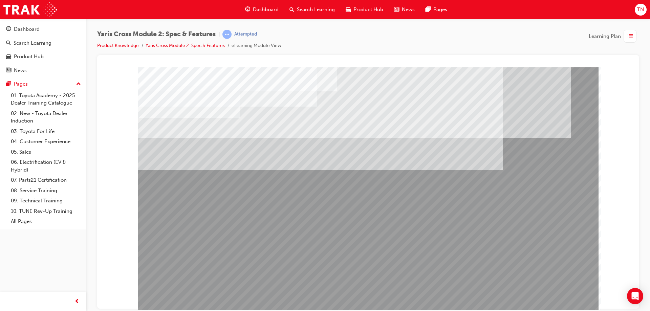
drag, startPoint x: 545, startPoint y: 285, endPoint x: 553, endPoint y: 296, distance: 12.6
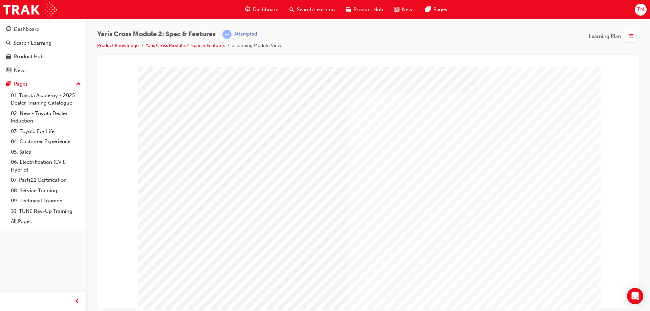
drag, startPoint x: 299, startPoint y: 266, endPoint x: 317, endPoint y: 265, distance: 17.3
drag, startPoint x: 379, startPoint y: 269, endPoint x: 445, endPoint y: 272, distance: 66.4
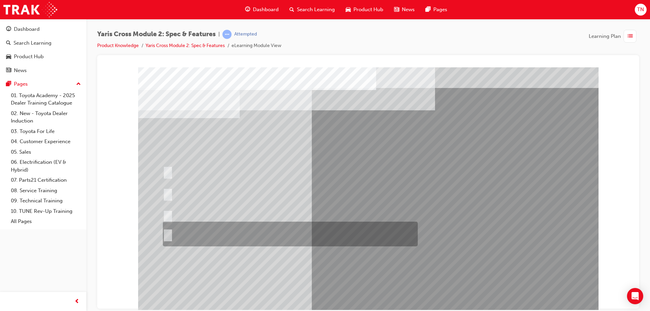
click at [249, 236] on div at bounding box center [288, 234] width 255 height 25
radio input "true"
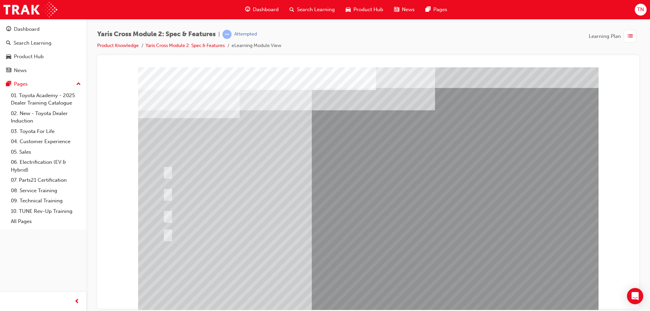
click at [244, 210] on div at bounding box center [284, 215] width 246 height 15
click at [244, 212] on div at bounding box center [284, 215] width 246 height 15
click at [247, 195] on div at bounding box center [288, 193] width 255 height 25
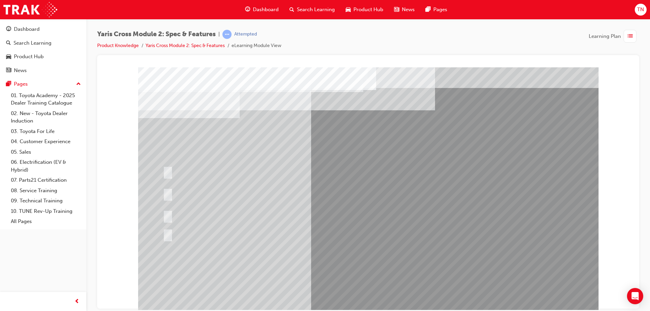
drag, startPoint x: 255, startPoint y: 221, endPoint x: 224, endPoint y: 221, distance: 31.5
click at [254, 220] on div at bounding box center [284, 215] width 246 height 15
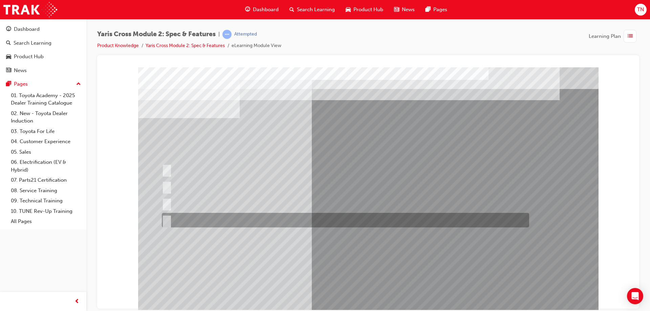
click at [209, 215] on div at bounding box center [343, 220] width 367 height 15
radio input "true"
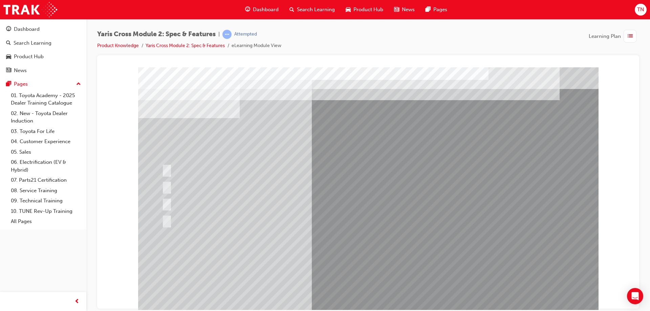
click at [370, 295] on div at bounding box center [368, 189] width 460 height 244
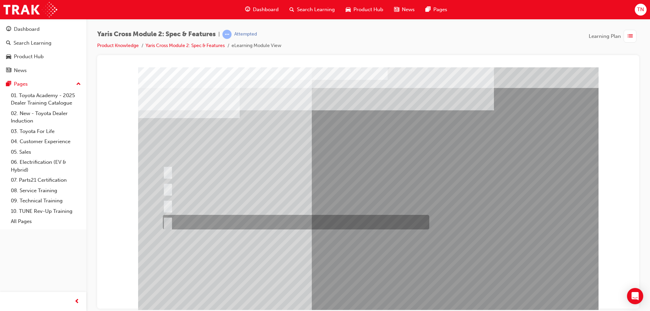
click at [228, 220] on div at bounding box center [294, 222] width 266 height 15
radio input "true"
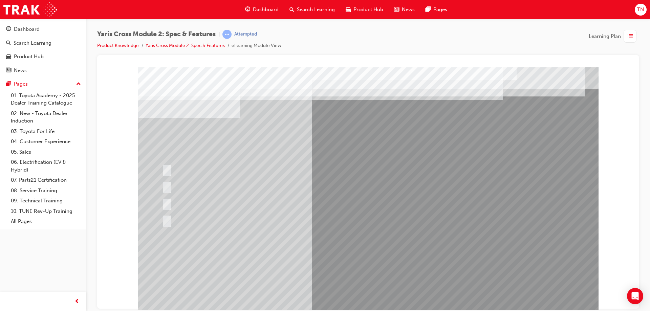
click at [245, 232] on div at bounding box center [368, 189] width 460 height 244
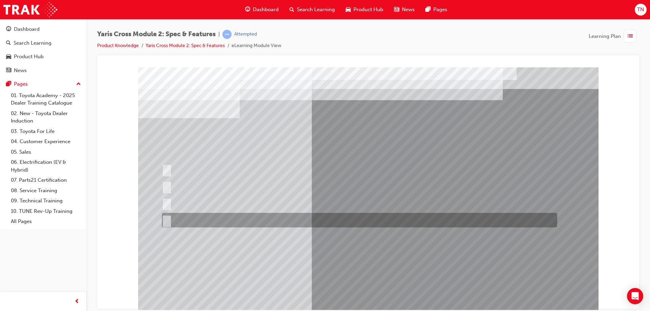
click at [219, 219] on div at bounding box center [357, 220] width 395 height 15
radio input "true"
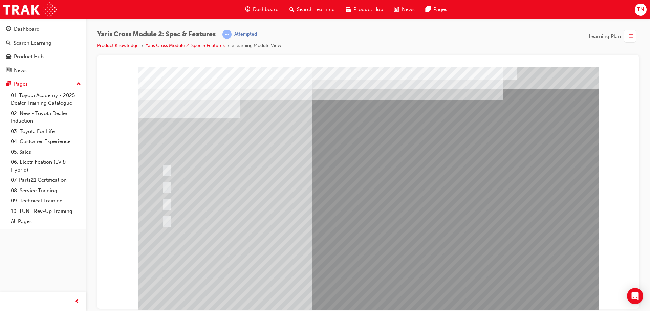
click at [400, 261] on div at bounding box center [368, 189] width 460 height 244
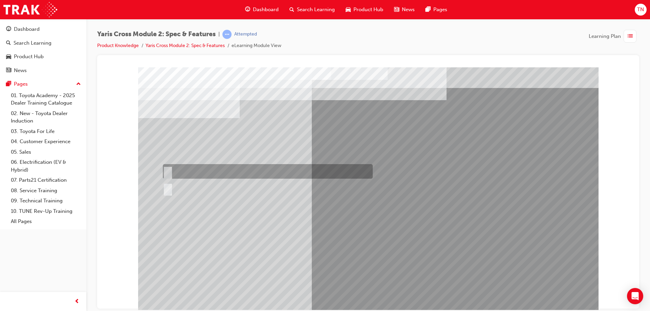
click at [200, 173] on div at bounding box center [266, 171] width 210 height 15
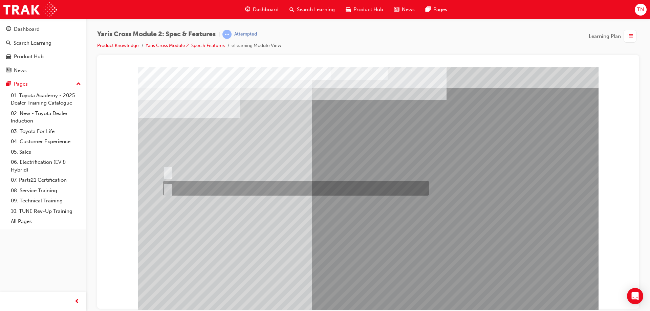
click at [190, 190] on div at bounding box center [294, 188] width 266 height 15
radio input "false"
radio input "true"
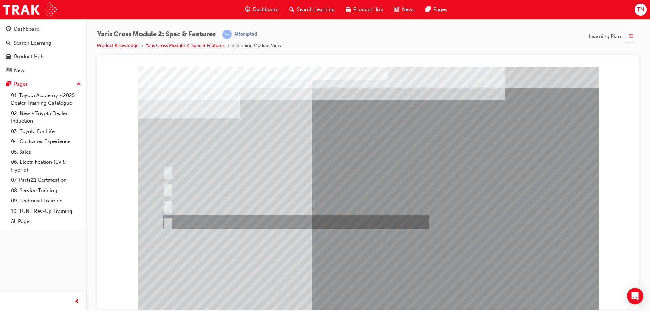
drag, startPoint x: 221, startPoint y: 218, endPoint x: 309, endPoint y: 231, distance: 88.7
click at [221, 218] on div at bounding box center [294, 222] width 266 height 15
radio input "true"
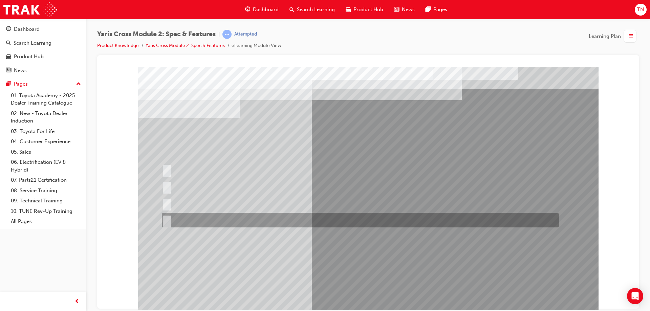
click at [197, 220] on div at bounding box center [358, 220] width 397 height 15
radio input "true"
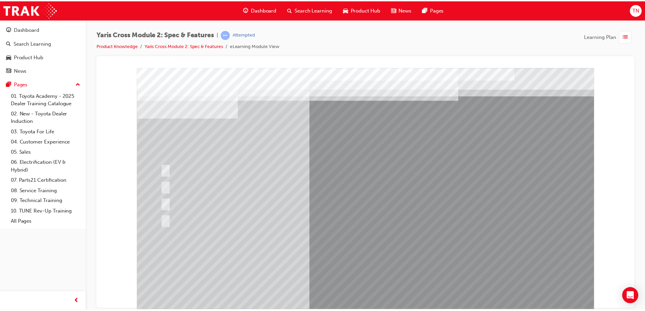
click at [373, 249] on div at bounding box center [367, 190] width 460 height 244
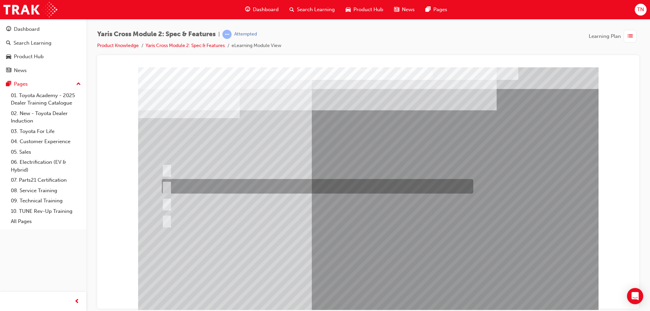
click at [216, 185] on div at bounding box center [315, 186] width 311 height 15
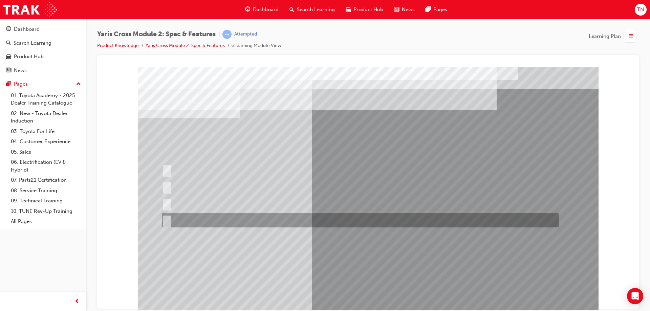
click at [256, 221] on div at bounding box center [358, 220] width 397 height 15
radio input "false"
radio input "true"
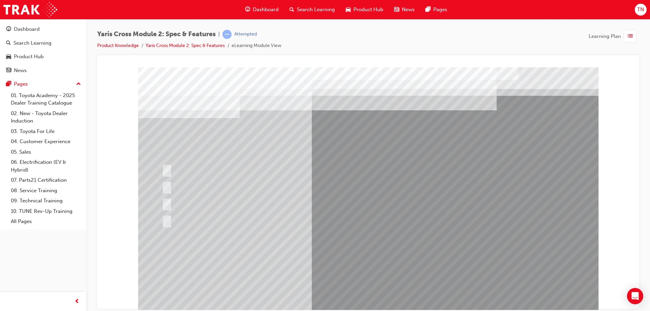
click at [377, 254] on div at bounding box center [368, 189] width 460 height 244
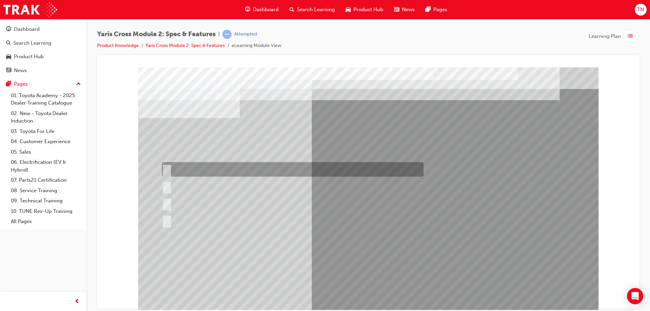
click at [242, 168] on div at bounding box center [291, 169] width 262 height 15
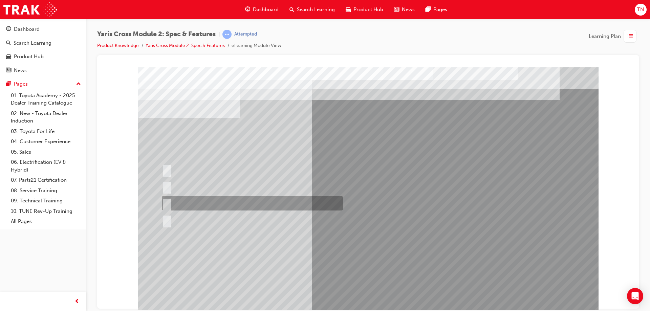
click at [215, 203] on div at bounding box center [250, 203] width 181 height 15
radio input "false"
radio input "true"
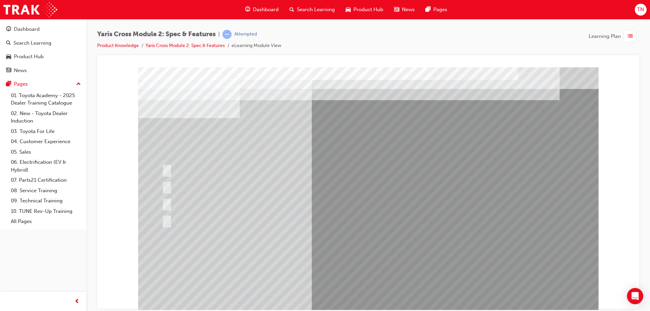
click at [366, 249] on div at bounding box center [368, 189] width 460 height 244
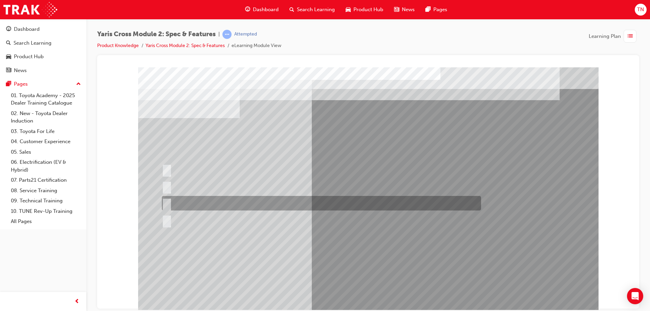
click at [264, 201] on div at bounding box center [319, 203] width 319 height 15
radio input "true"
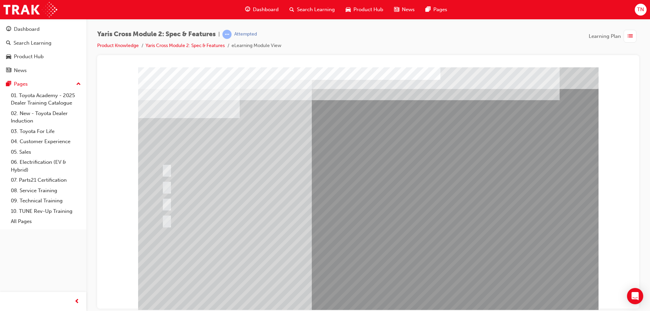
click at [378, 247] on div at bounding box center [368, 189] width 460 height 244
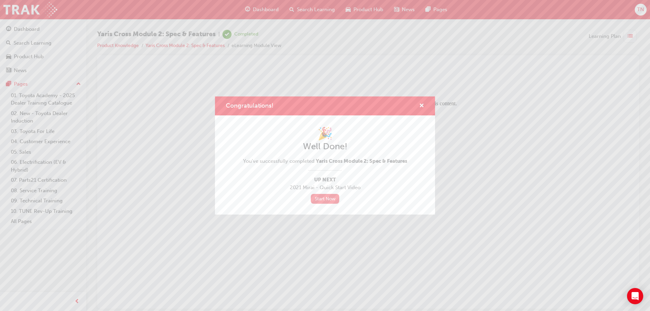
click at [326, 197] on link "Start Now" at bounding box center [325, 199] width 28 height 10
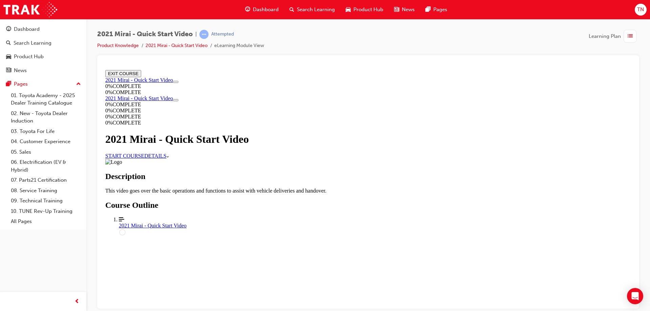
scroll to position [70, 0]
click at [448, 229] on div "2021 Mirai - Quick Start Video" at bounding box center [375, 225] width 512 height 6
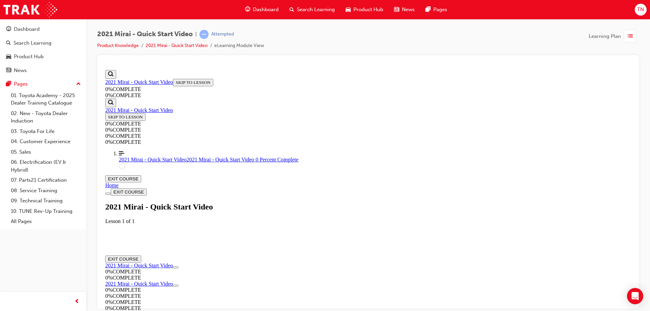
scroll to position [23, 0]
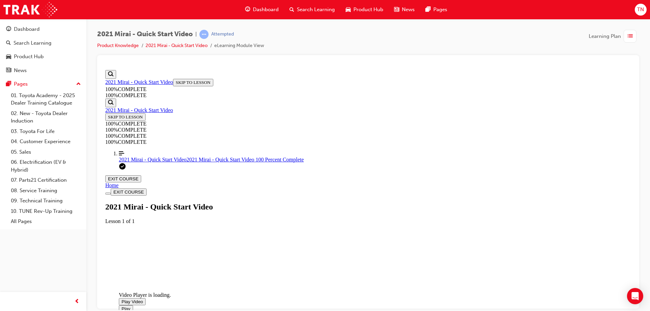
scroll to position [139, 0]
click at [220, 292] on div "Video player. You can use the space bar to toggle playback and arrow keys to sc…" at bounding box center [170, 292] width 102 height 0
click at [141, 175] on button "EXIT COURSE" at bounding box center [123, 178] width 36 height 7
